Goal: Download file/media

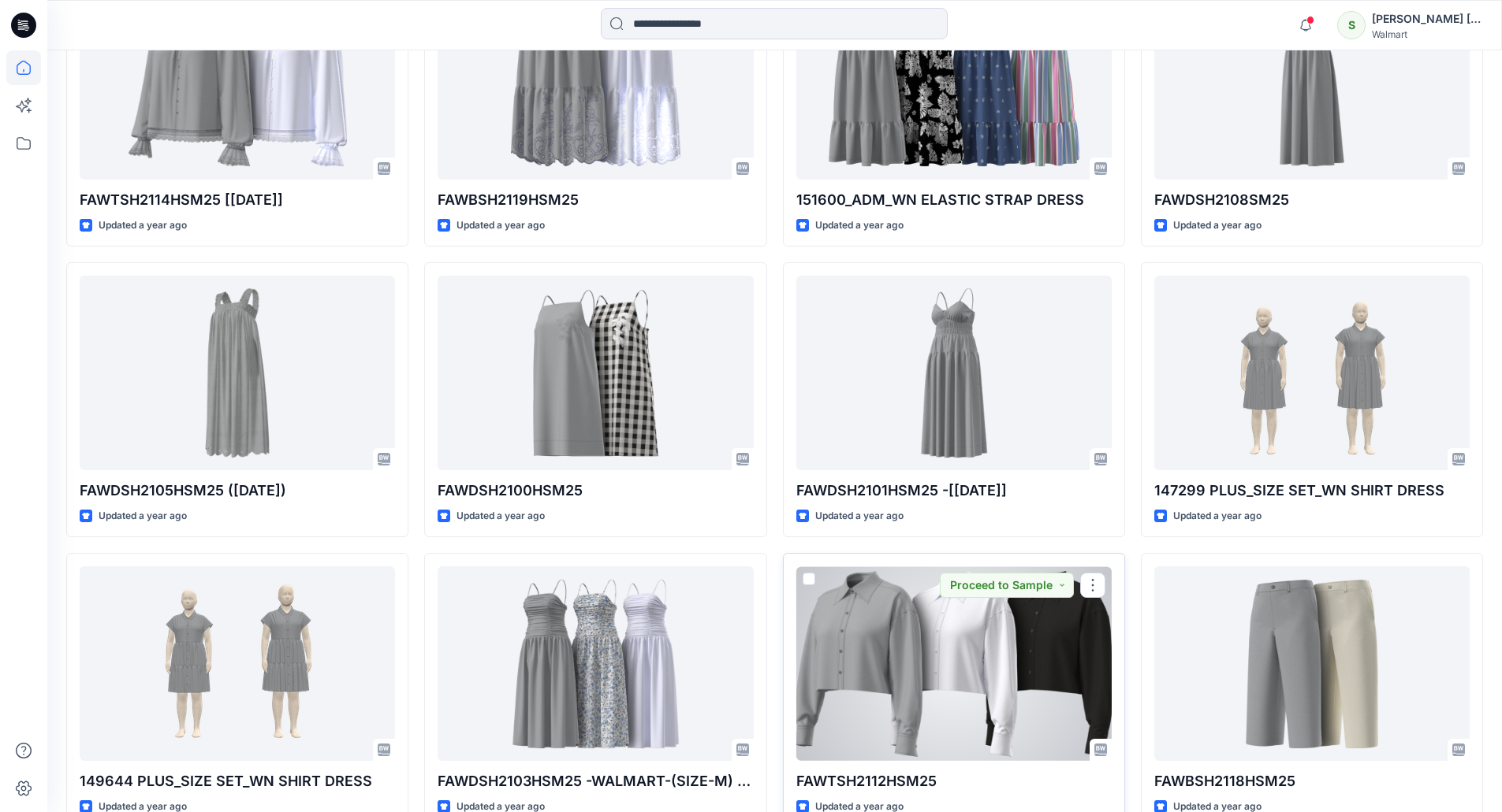
scroll to position [18990, 0]
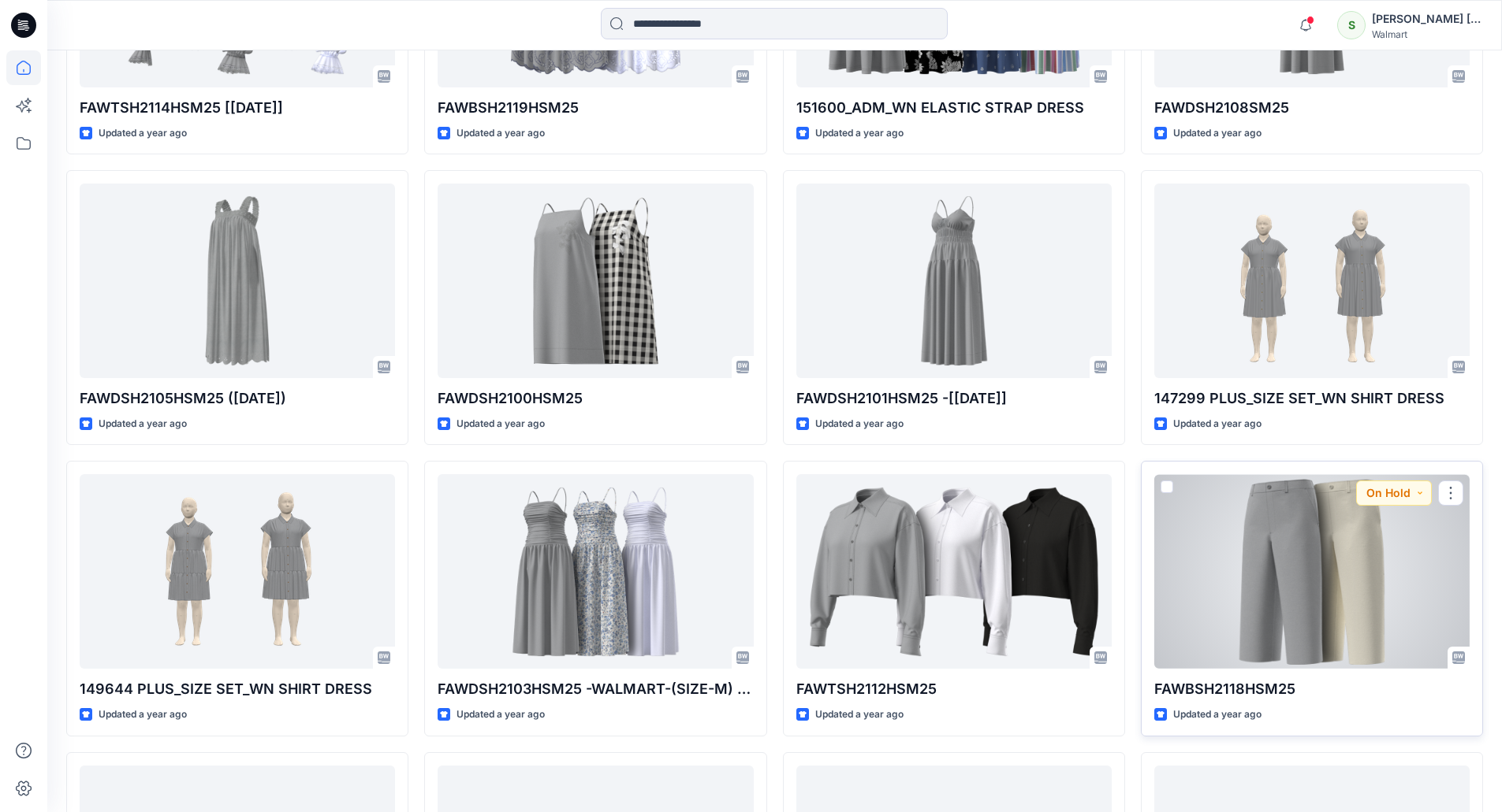
click at [1344, 558] on div at bounding box center [1311, 572] width 315 height 195
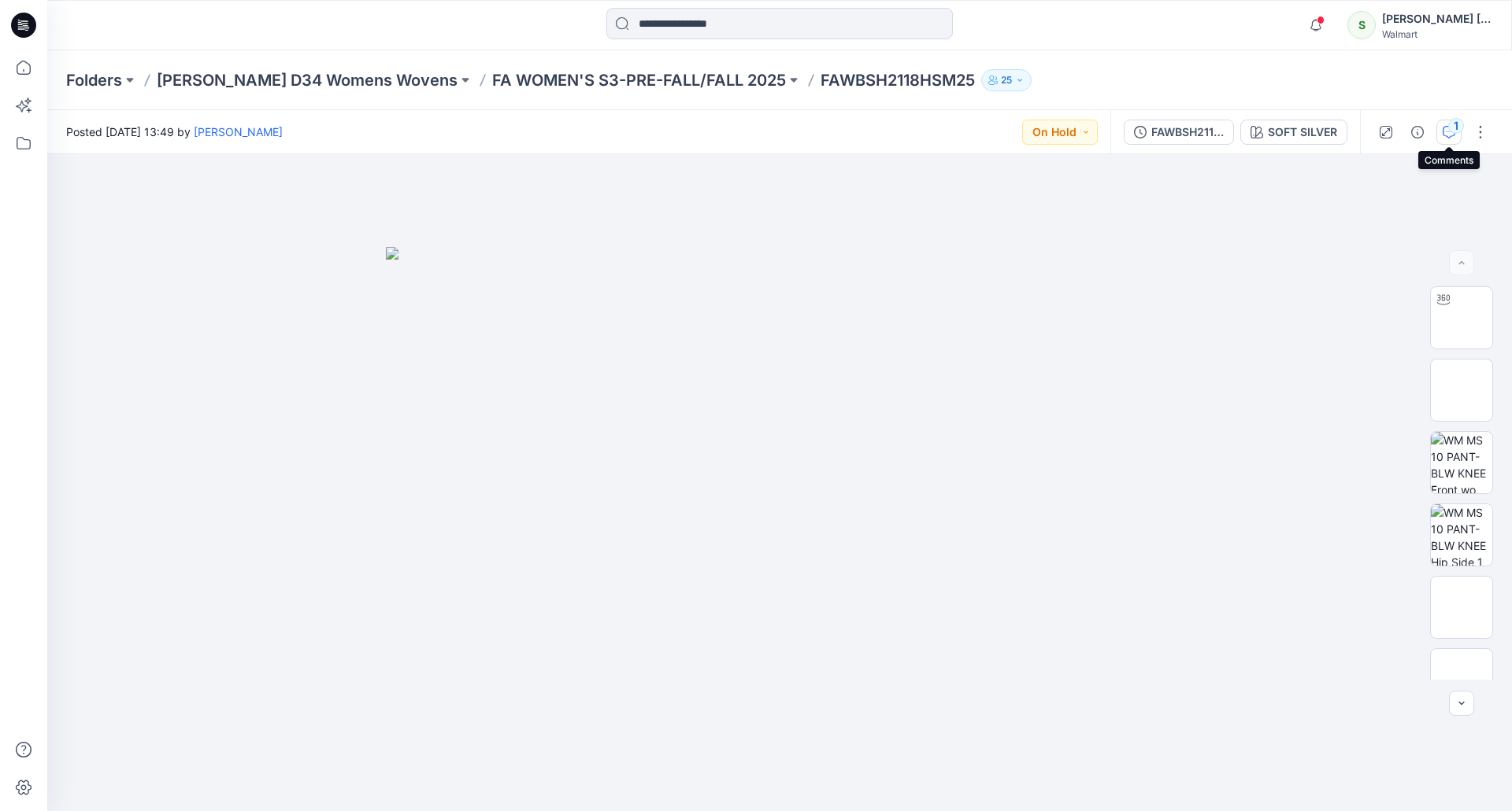
click at [1454, 132] on div "1" at bounding box center [1455, 126] width 16 height 16
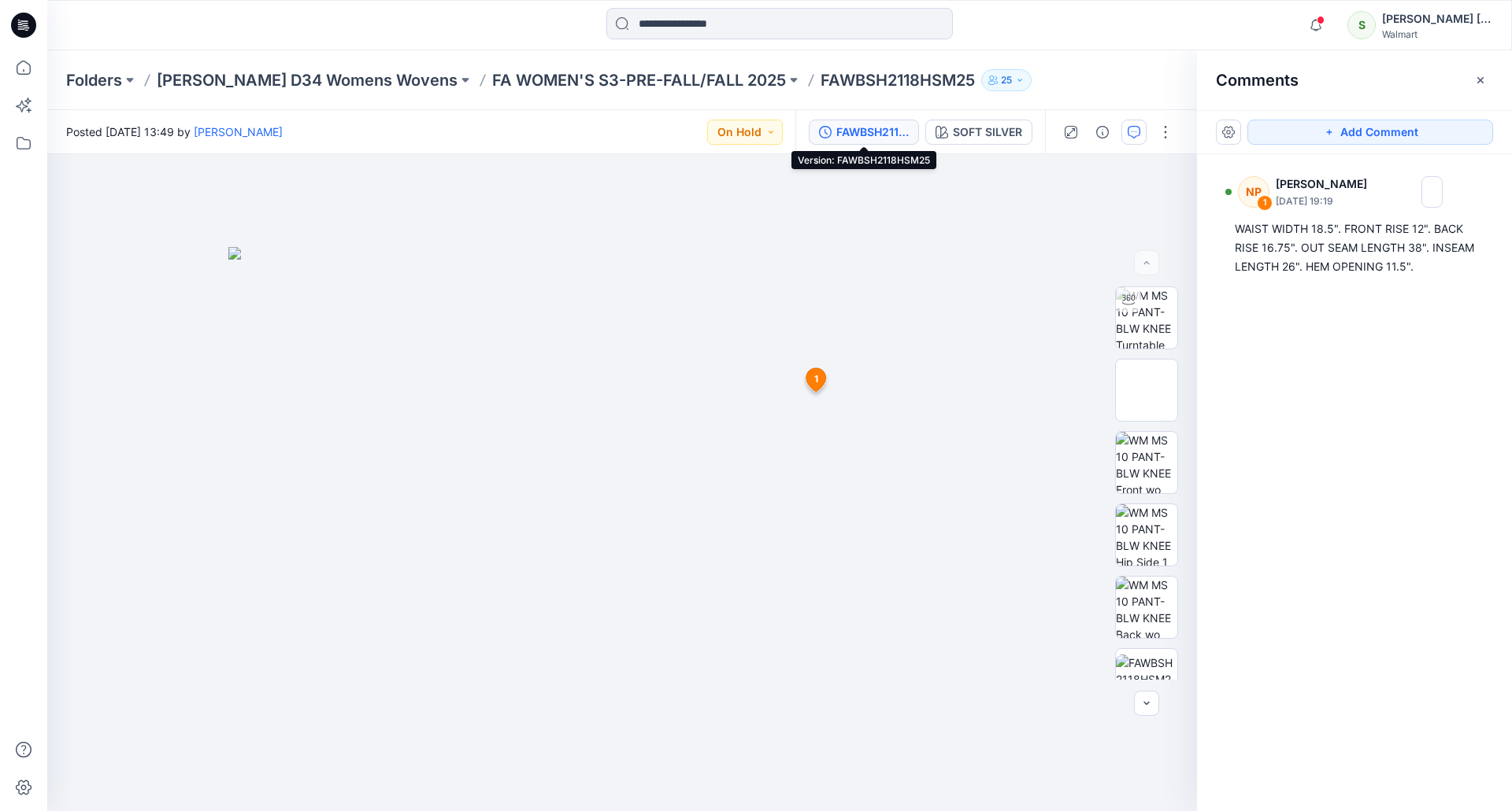
click at [855, 131] on div "FAWBSH2118HSM25" at bounding box center [872, 132] width 73 height 17
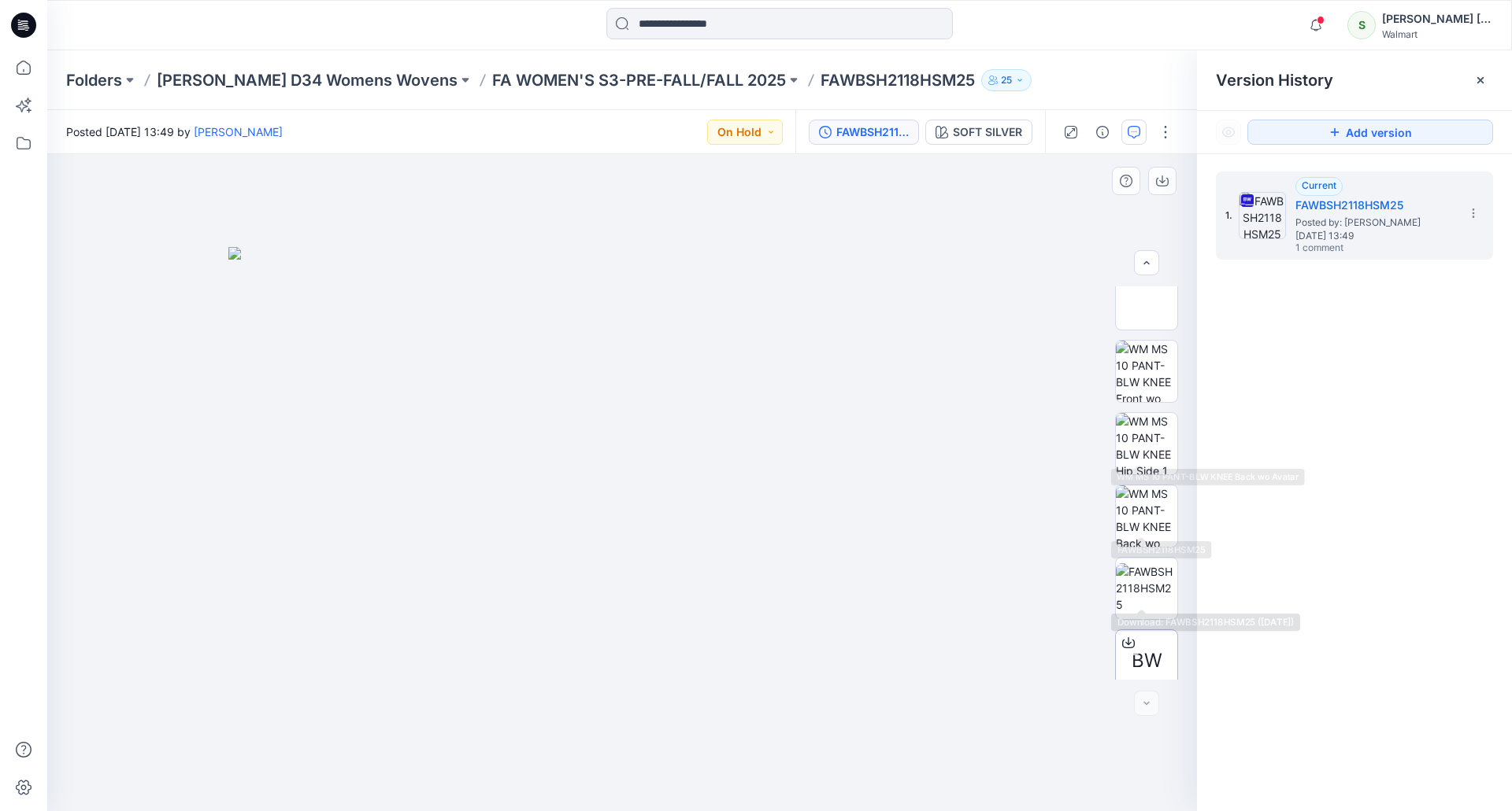
scroll to position [176, 0]
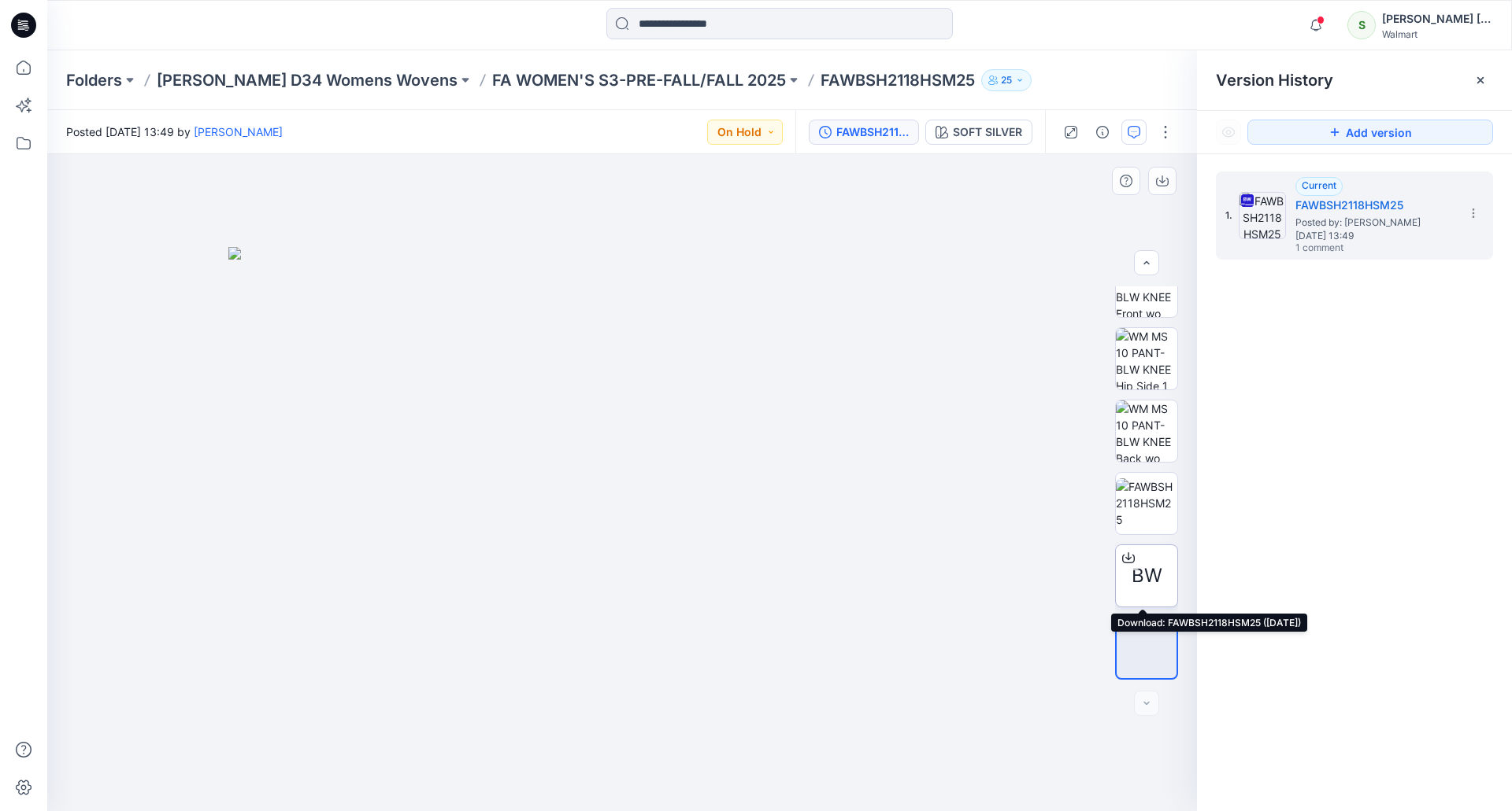
click at [1123, 555] on icon at bounding box center [1128, 557] width 13 height 13
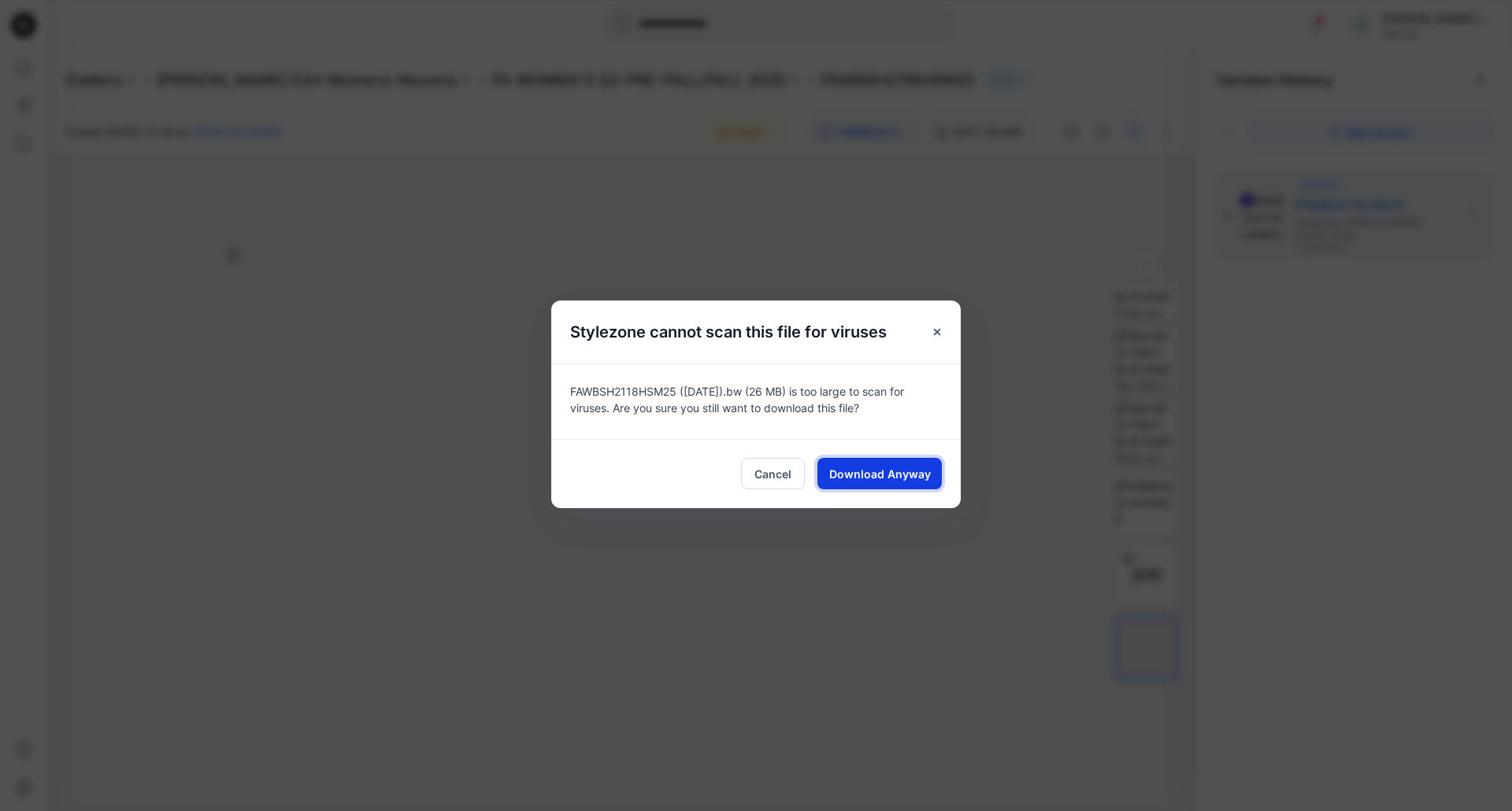
click at [874, 472] on span "Download Anyway" at bounding box center [880, 474] width 102 height 17
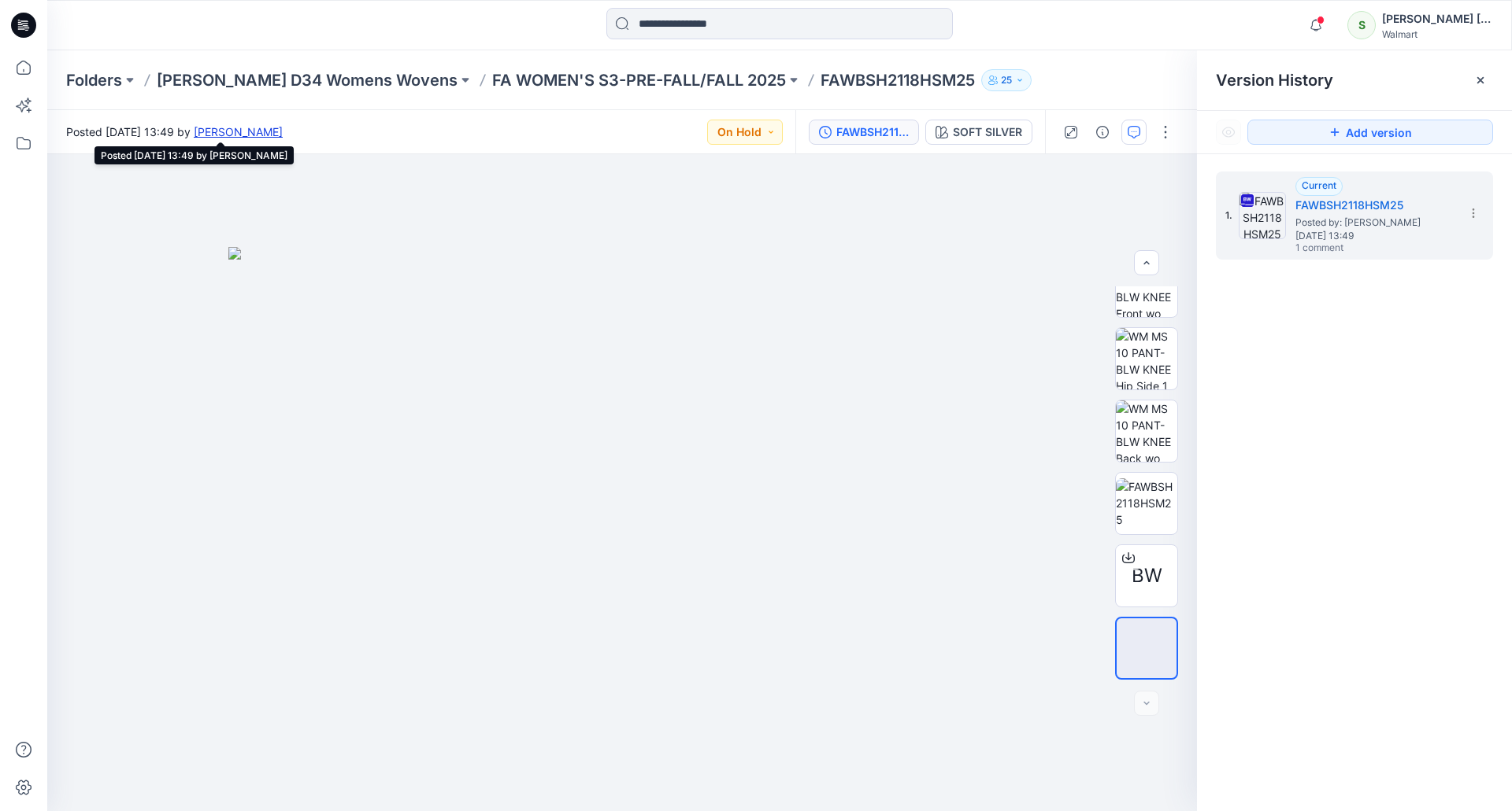
click at [283, 129] on link "[PERSON_NAME]" at bounding box center [238, 132] width 89 height 14
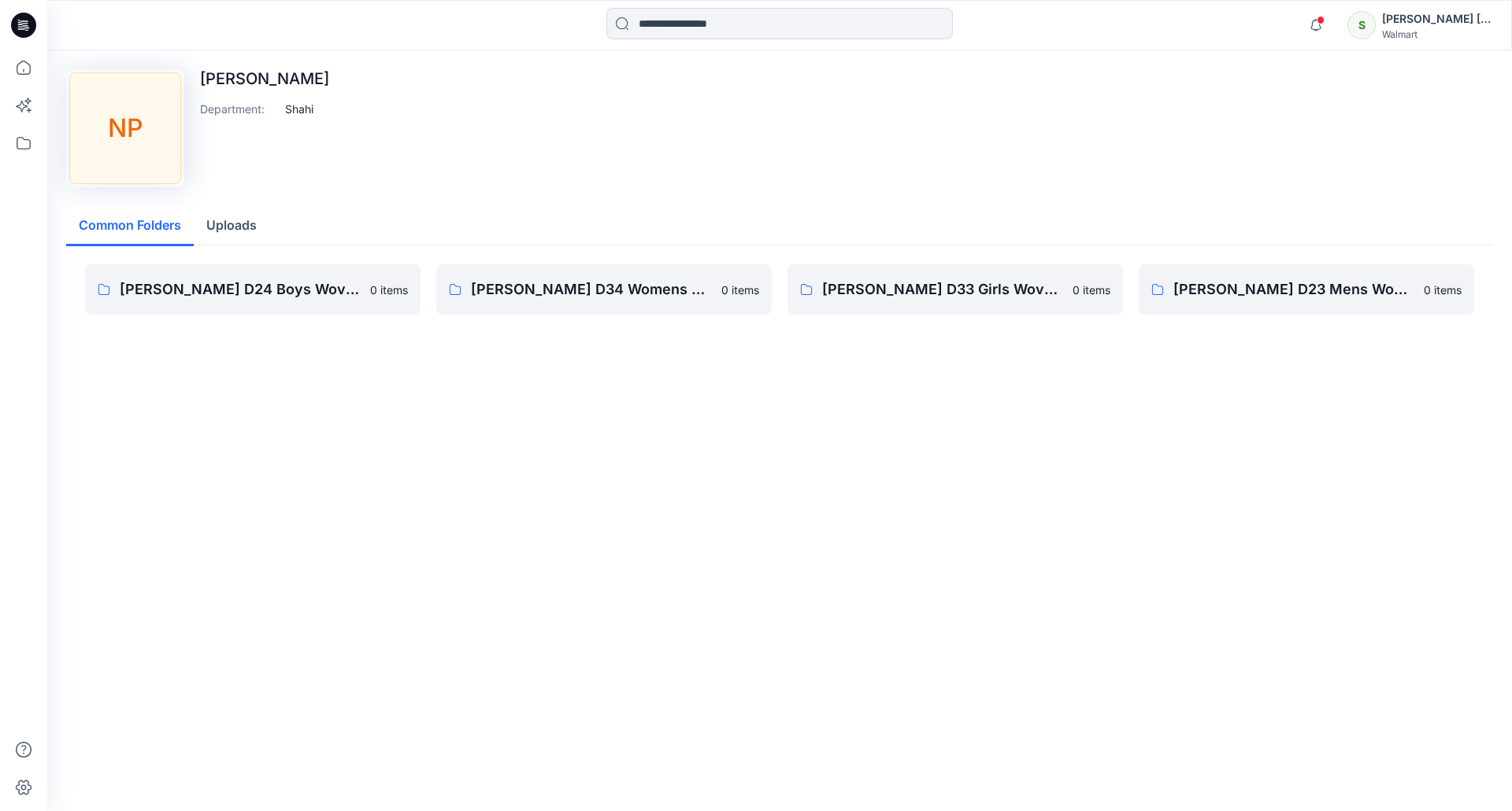
click at [28, 19] on icon at bounding box center [24, 25] width 25 height 25
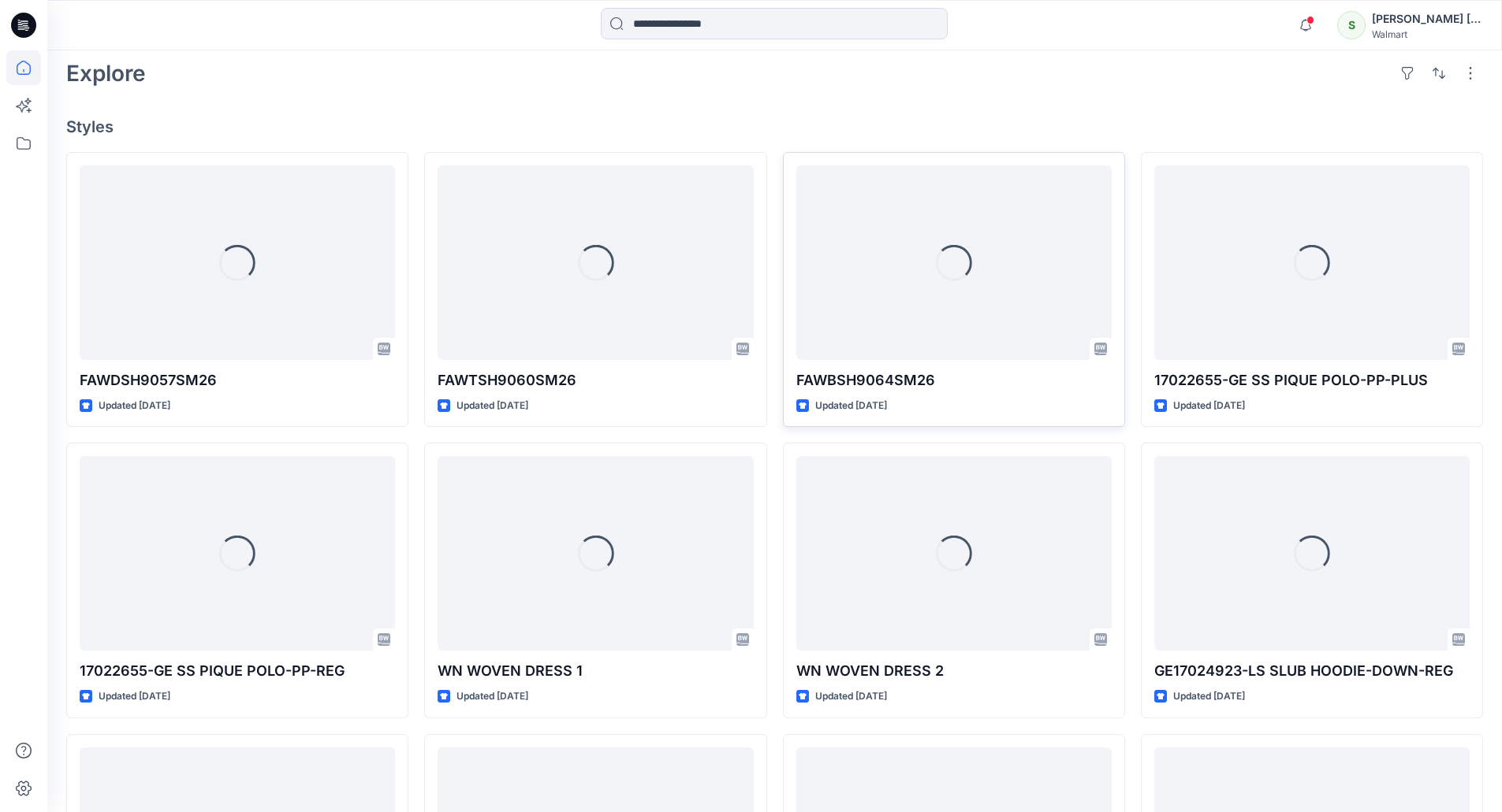
scroll to position [394, 0]
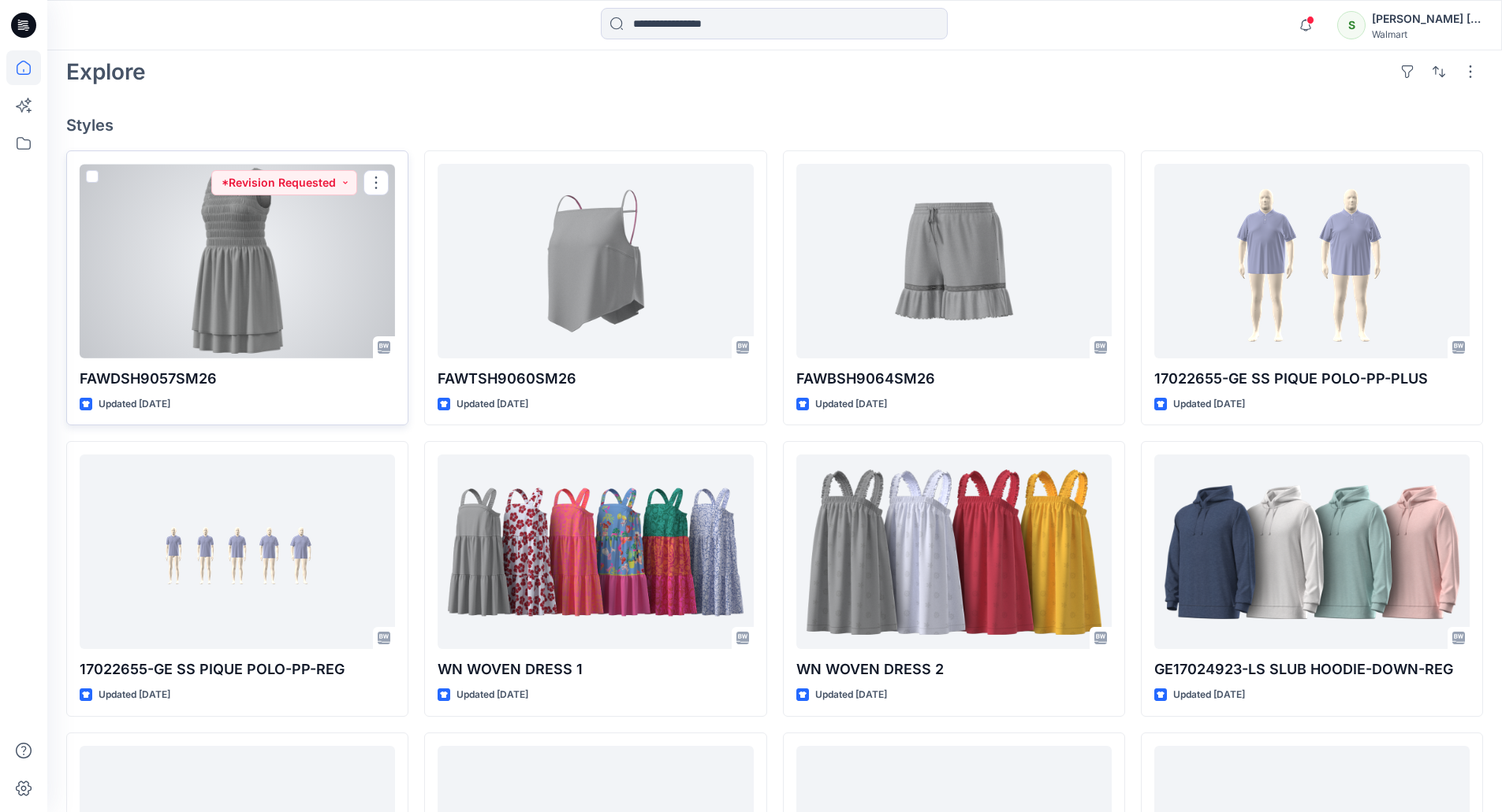
click at [267, 284] on div at bounding box center [237, 262] width 315 height 195
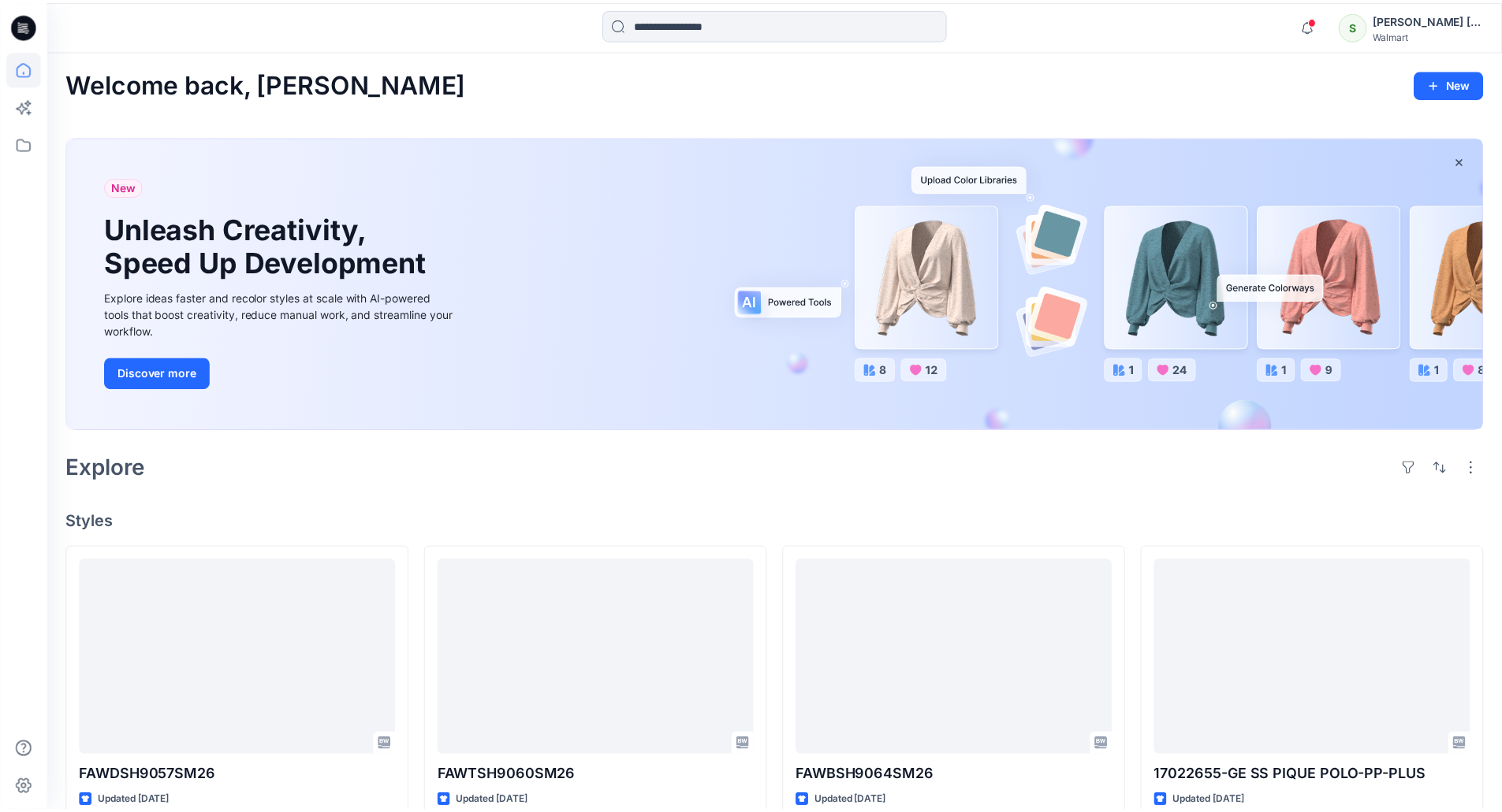
scroll to position [394, 0]
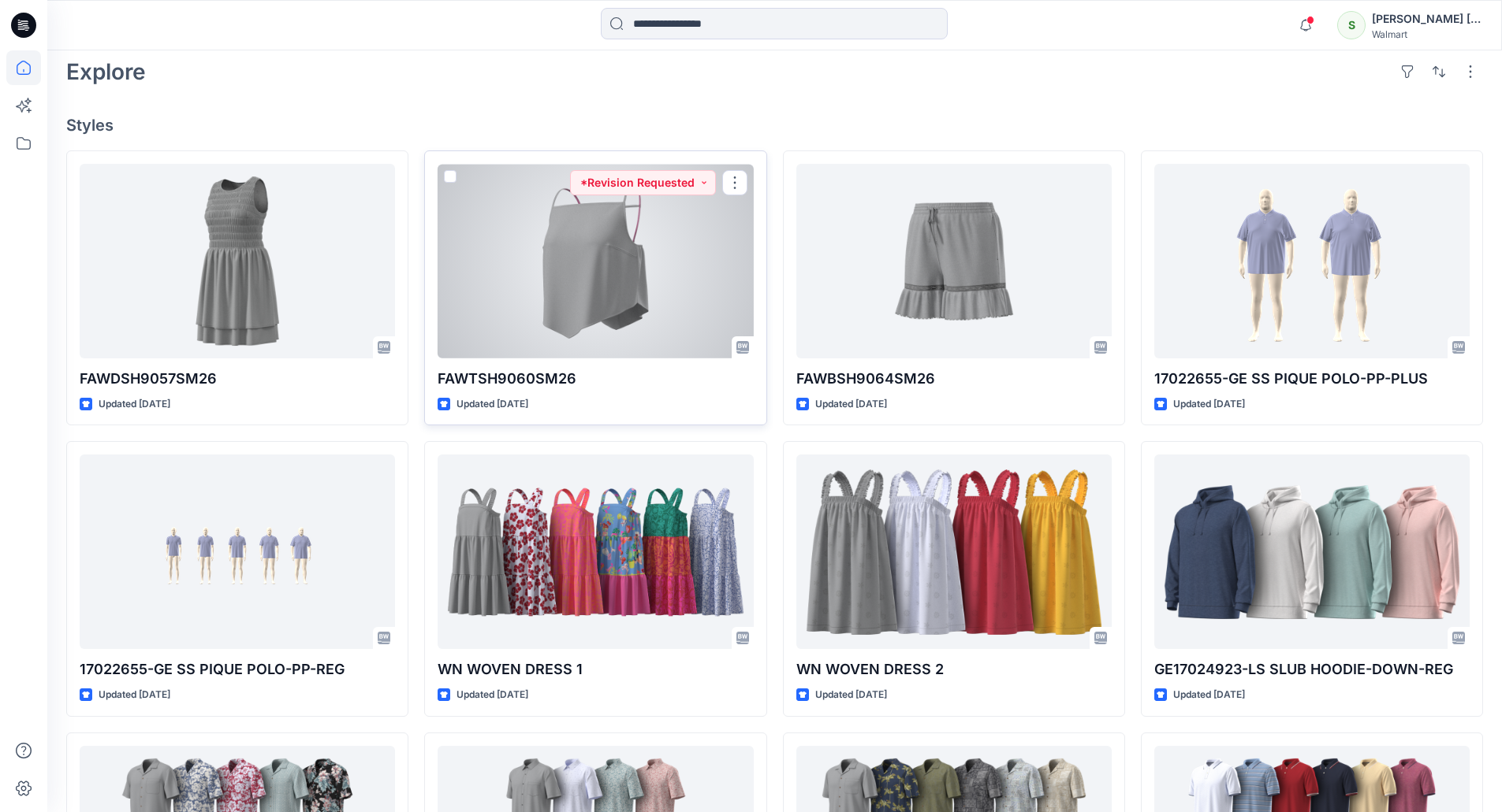
click at [622, 288] on div at bounding box center [595, 262] width 315 height 195
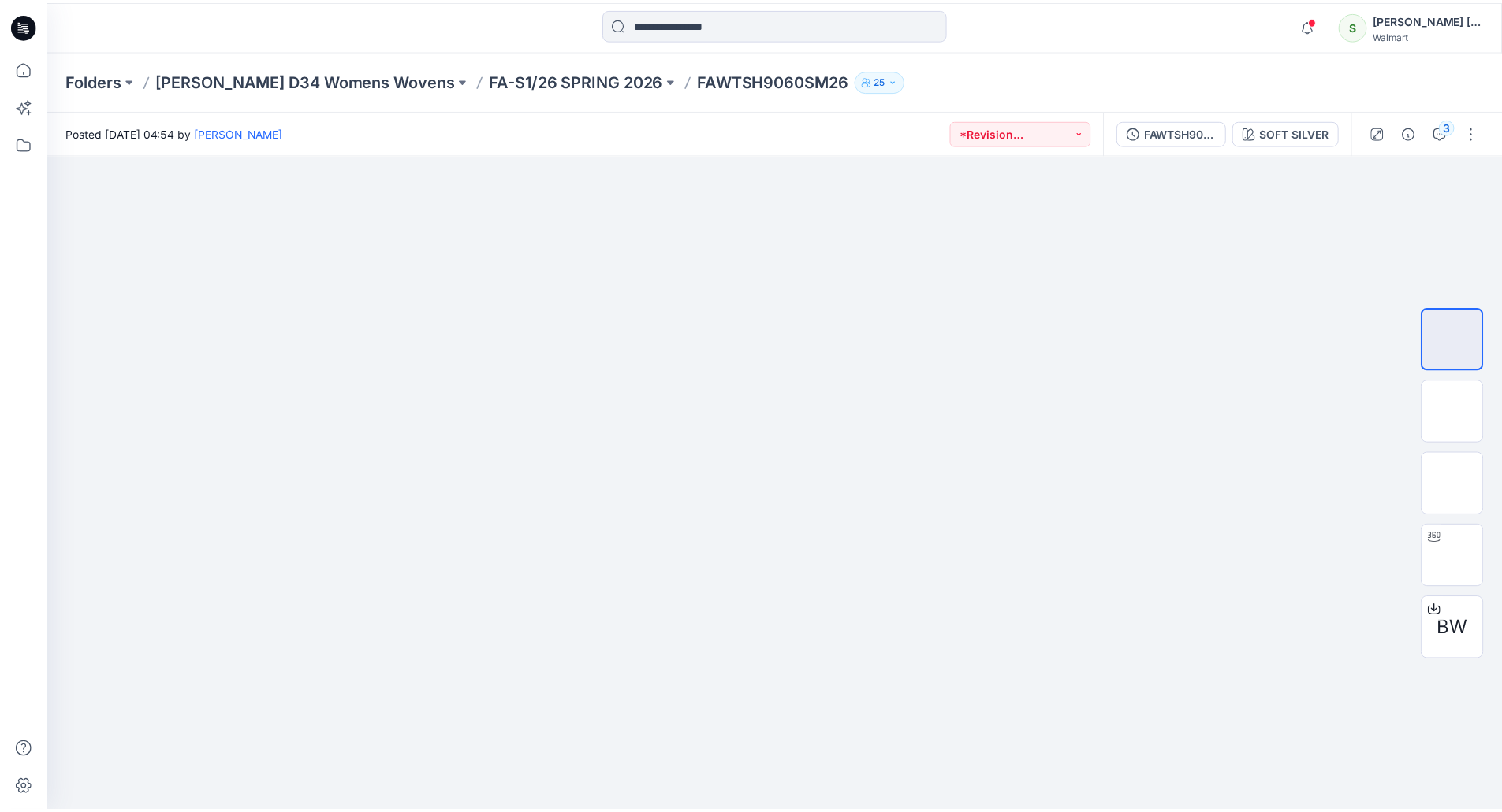
scroll to position [394, 0]
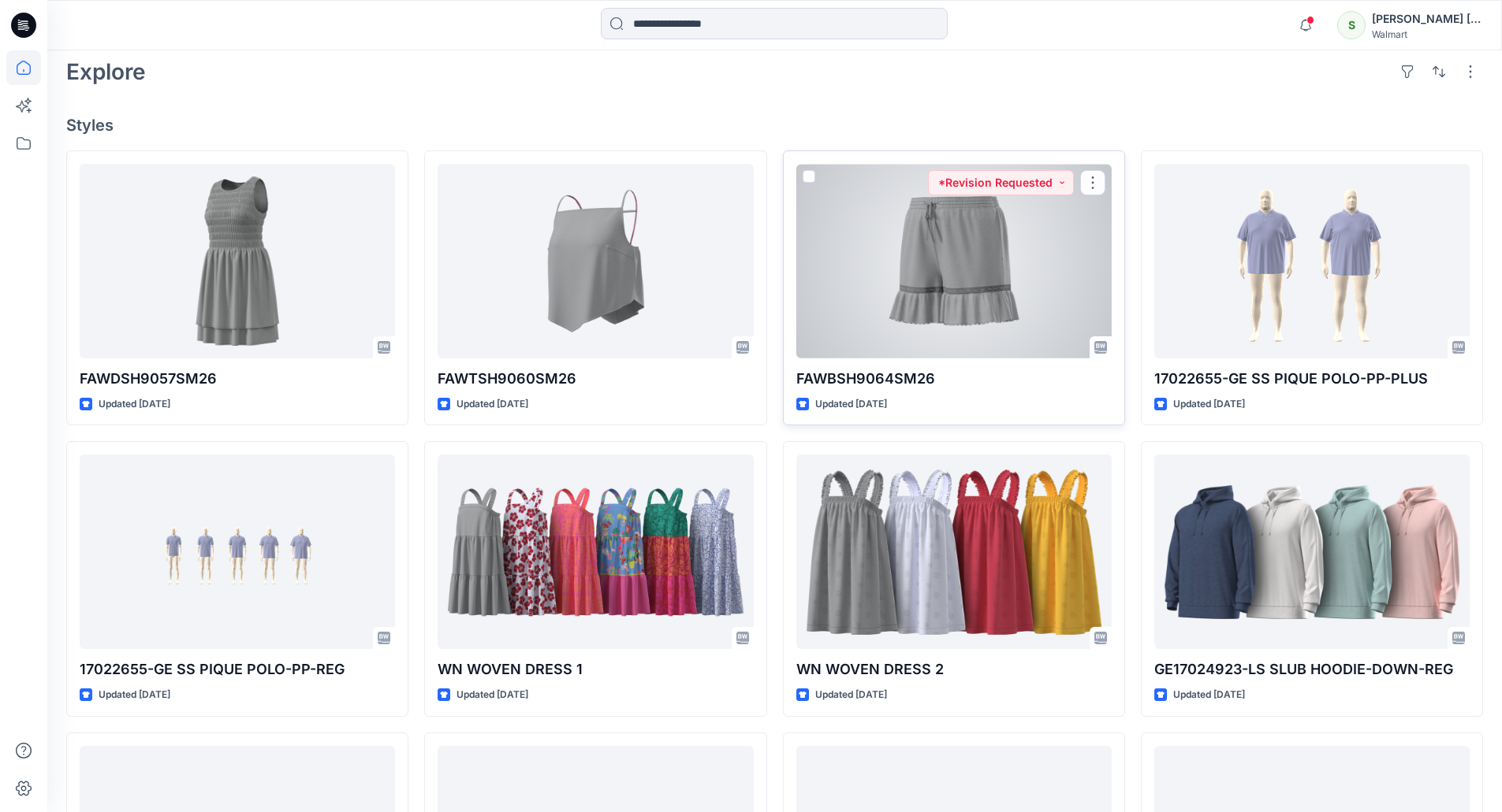
click at [945, 238] on div at bounding box center [954, 262] width 315 height 195
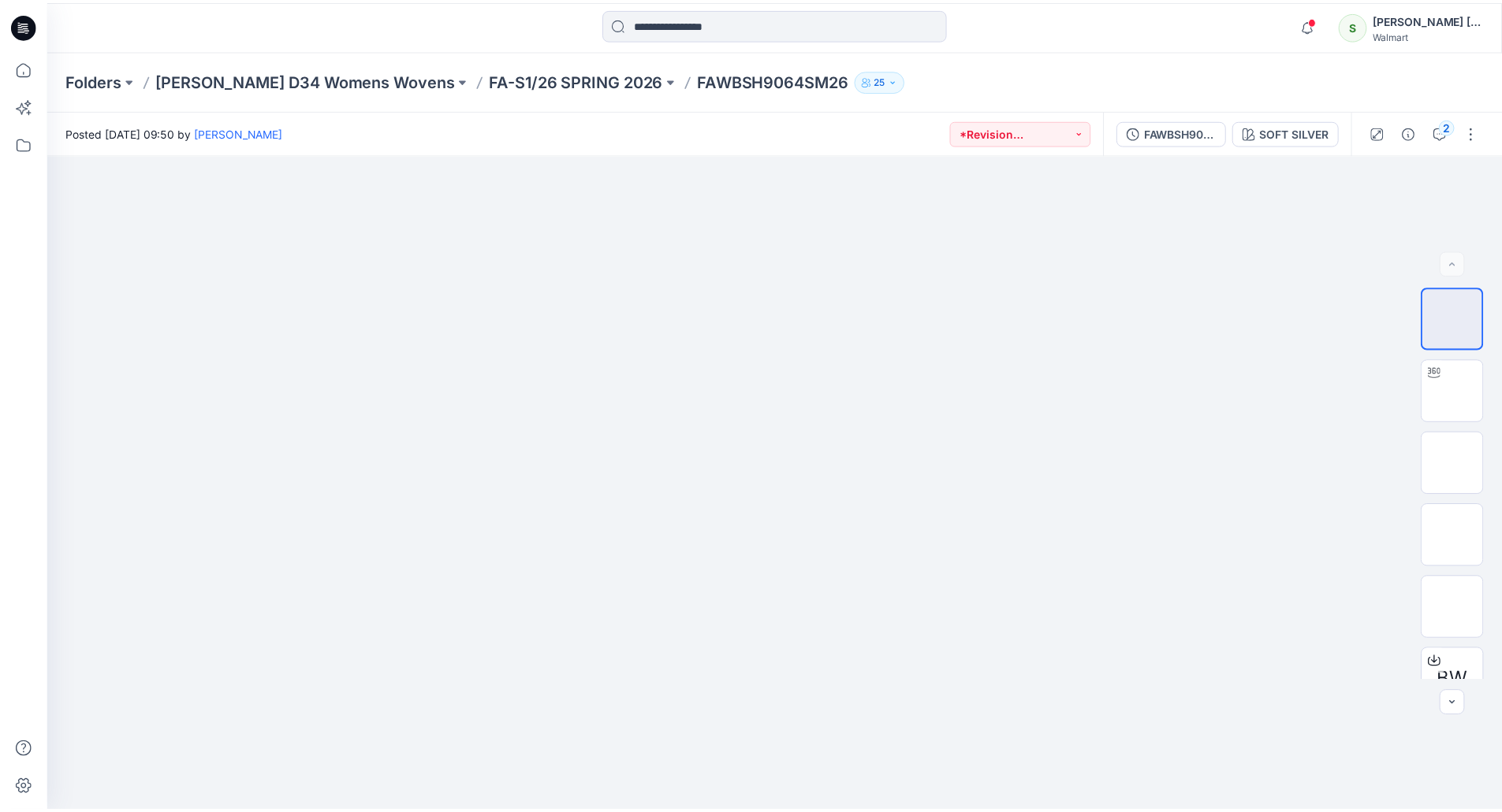
scroll to position [394, 0]
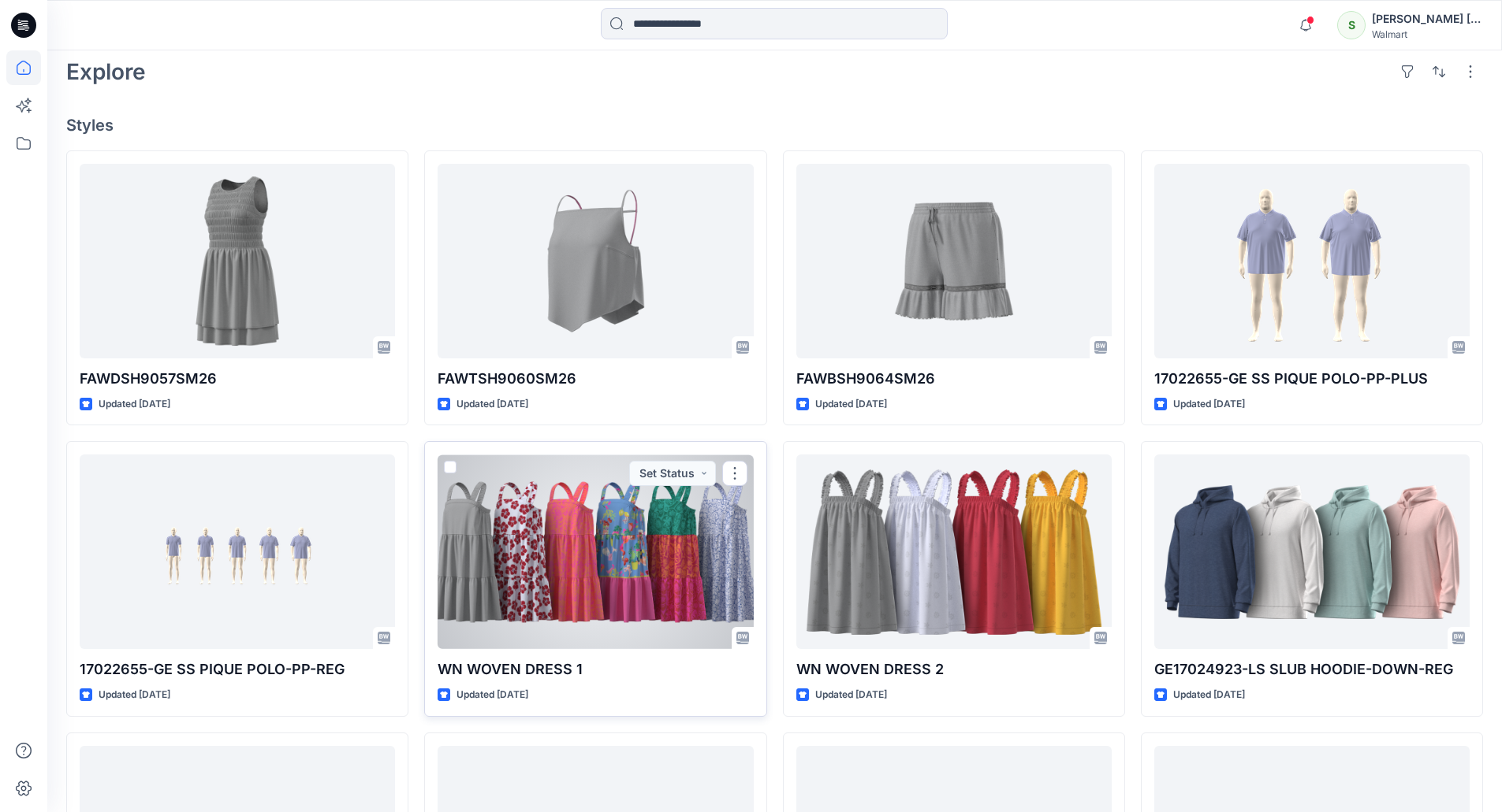
click at [644, 555] on div at bounding box center [595, 552] width 315 height 195
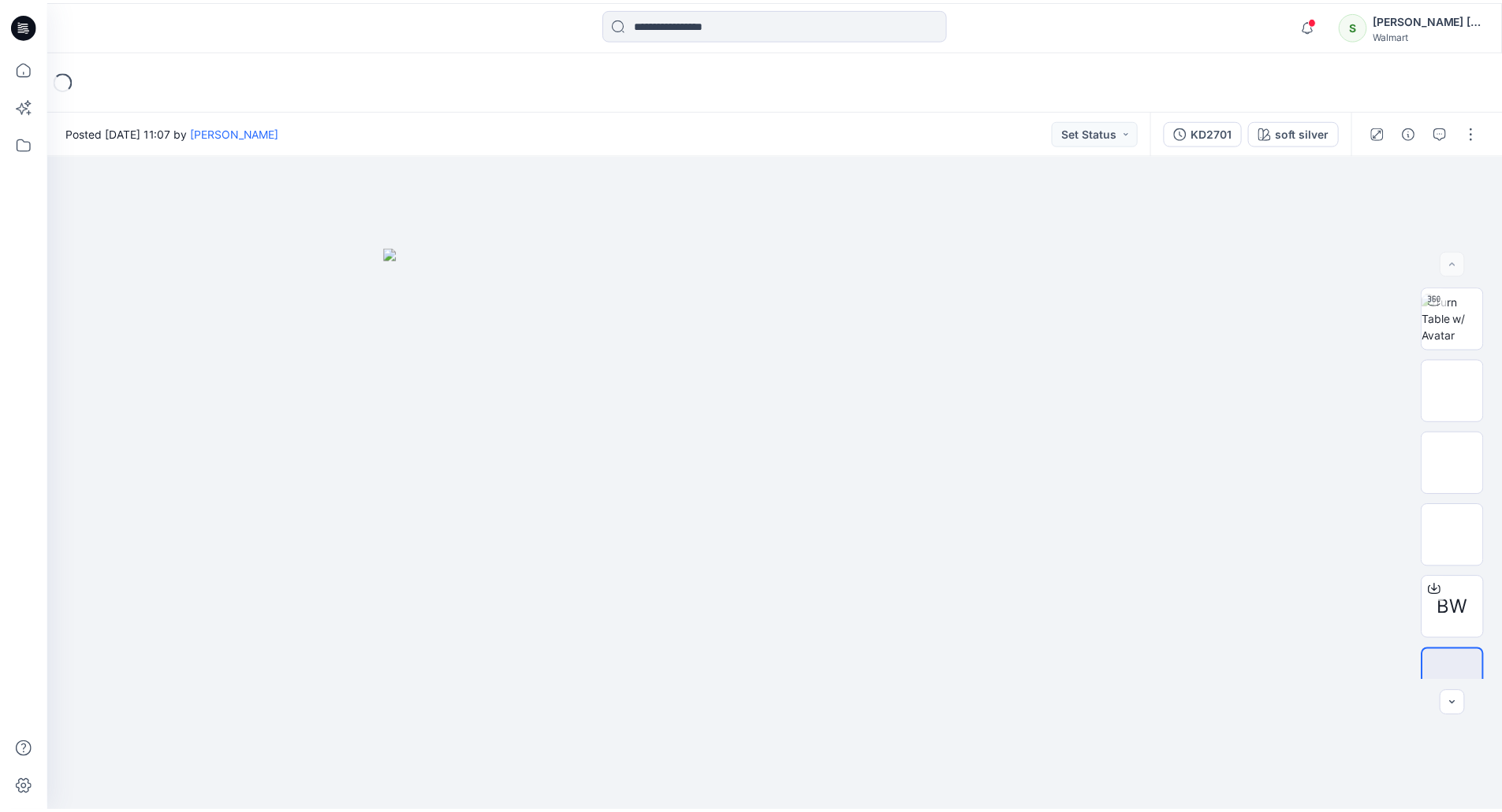
scroll to position [394, 0]
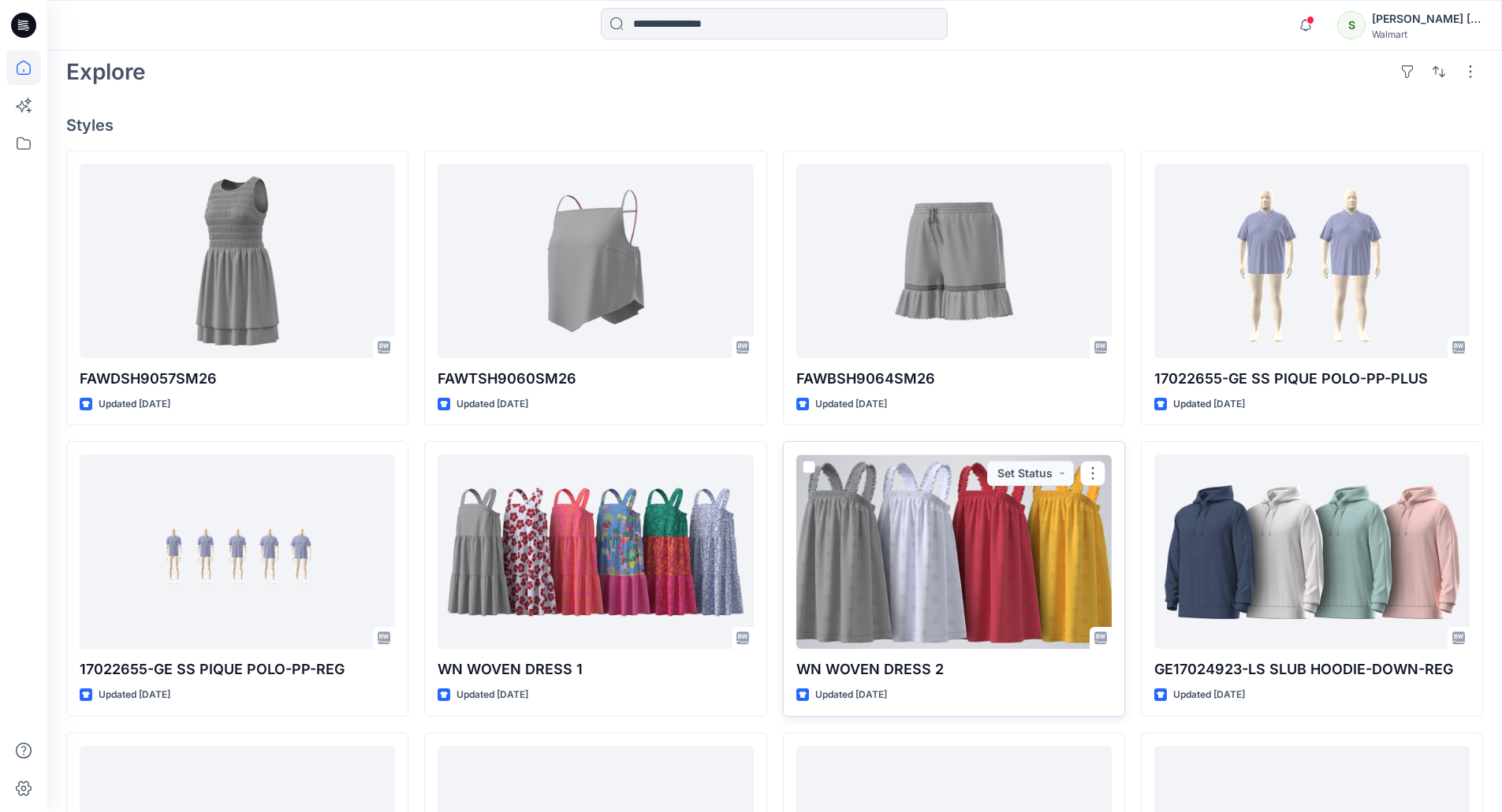
click at [959, 542] on div at bounding box center [954, 552] width 315 height 195
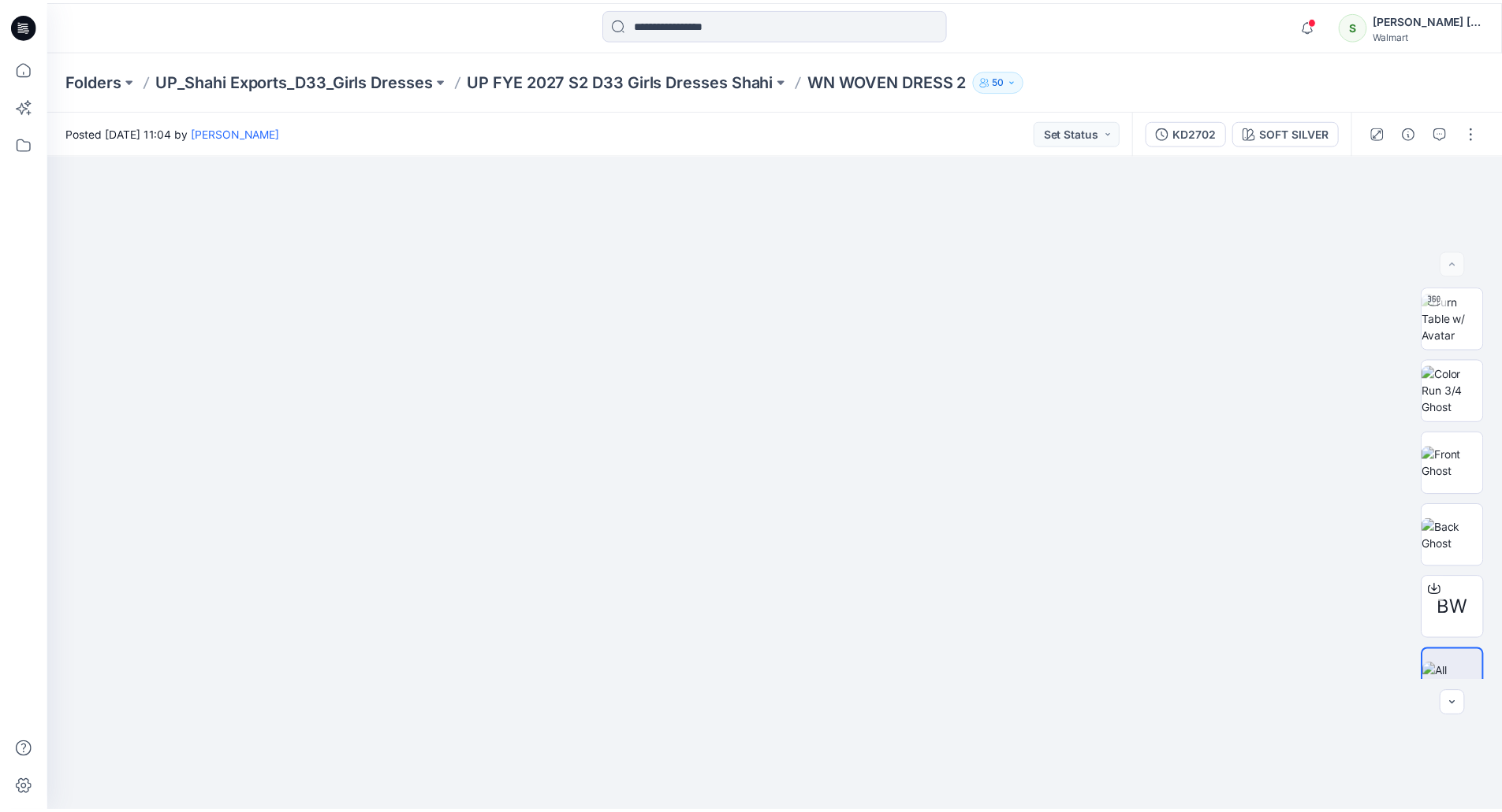
scroll to position [394, 0]
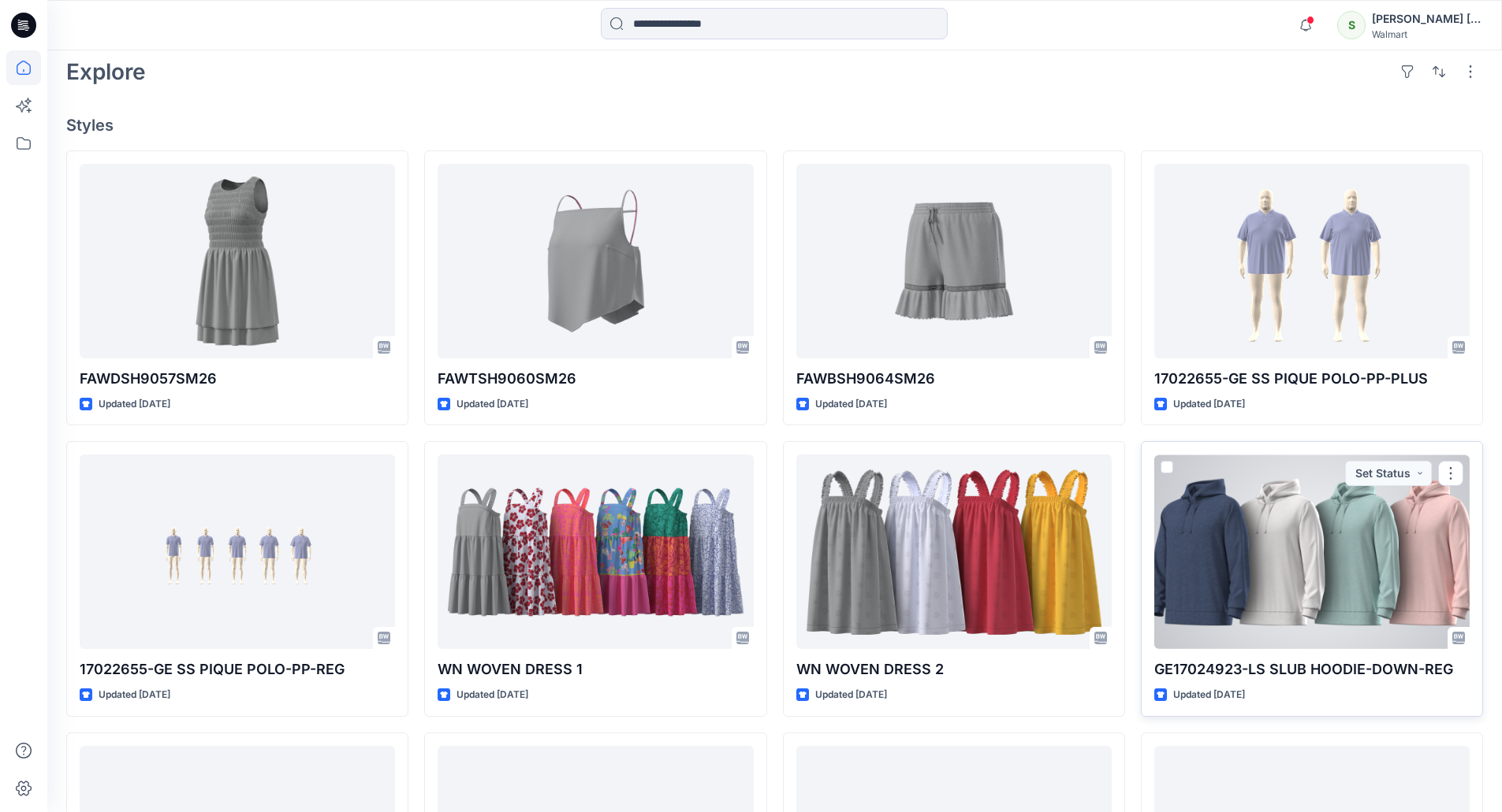
click at [1272, 560] on div at bounding box center [1311, 552] width 315 height 195
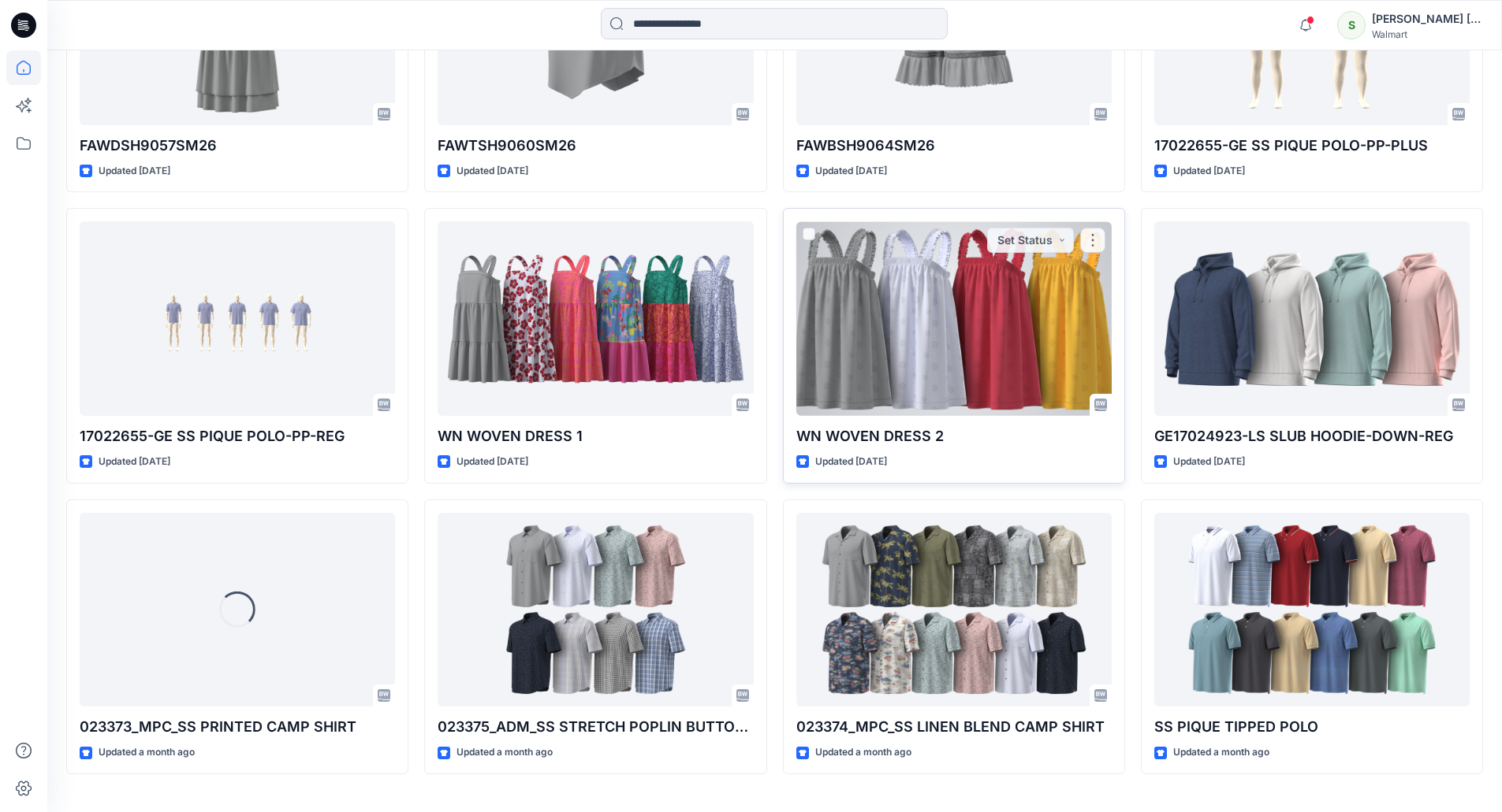
scroll to position [665, 0]
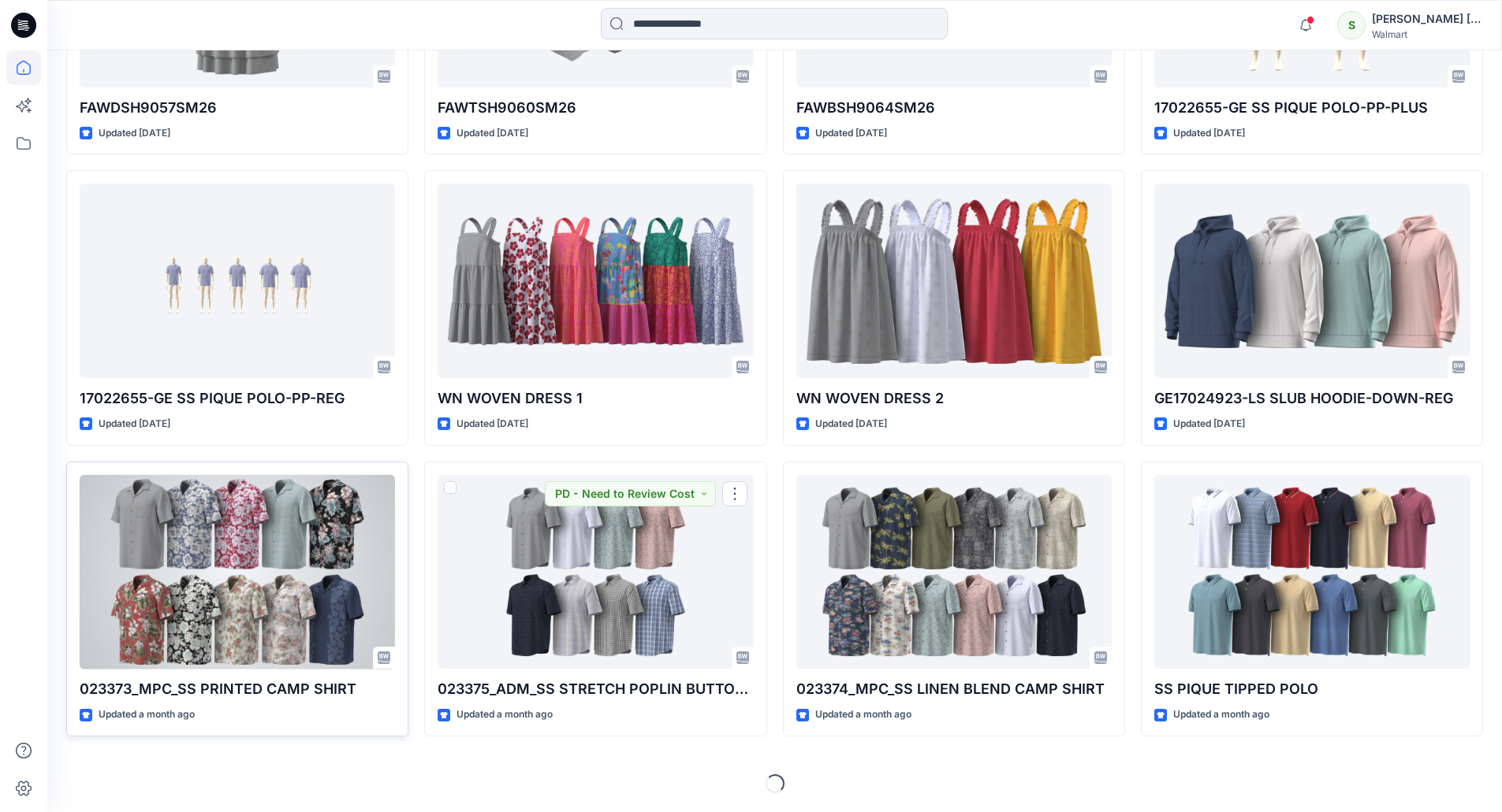
click at [265, 552] on div at bounding box center [237, 572] width 315 height 195
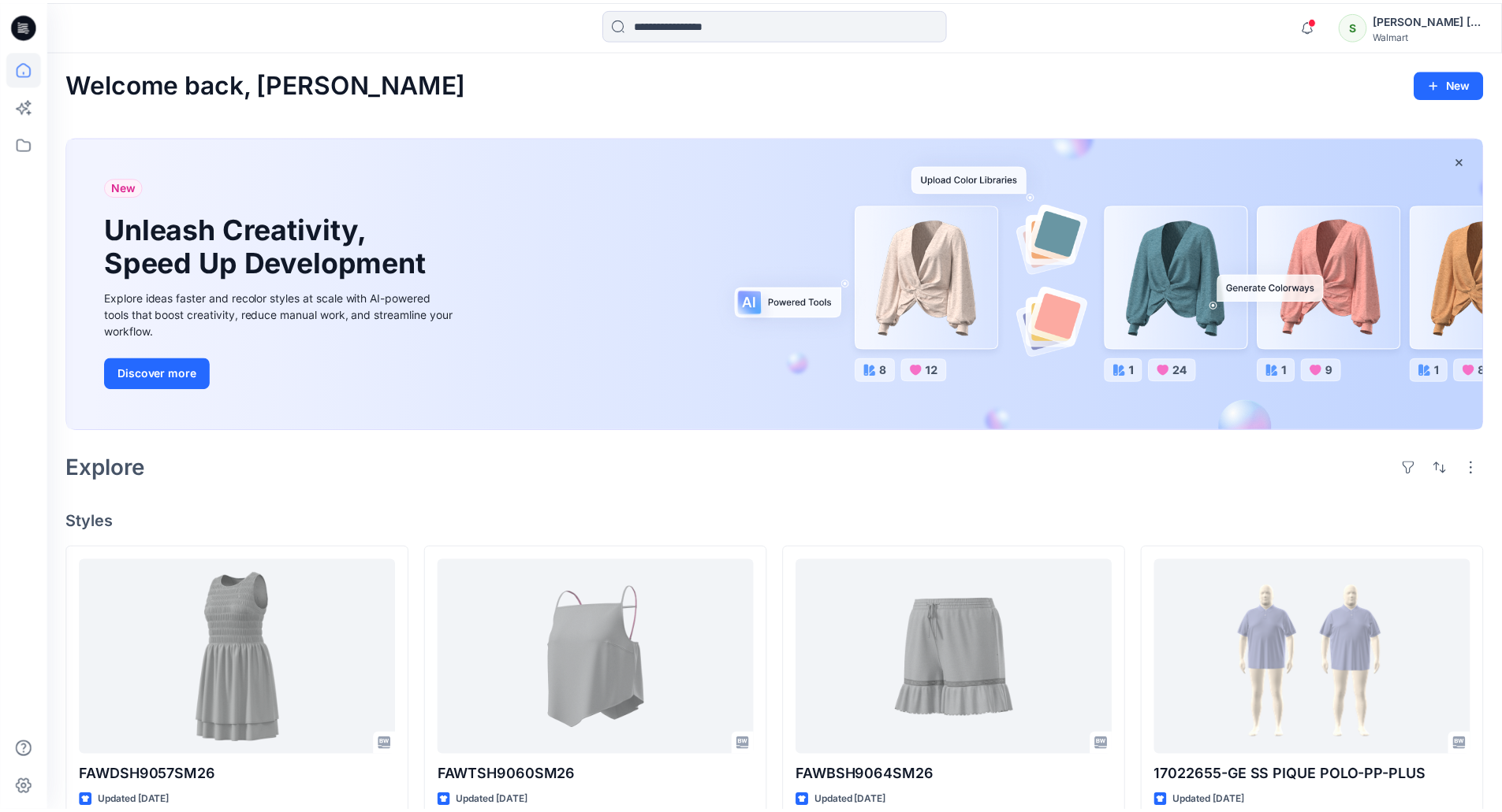
scroll to position [665, 0]
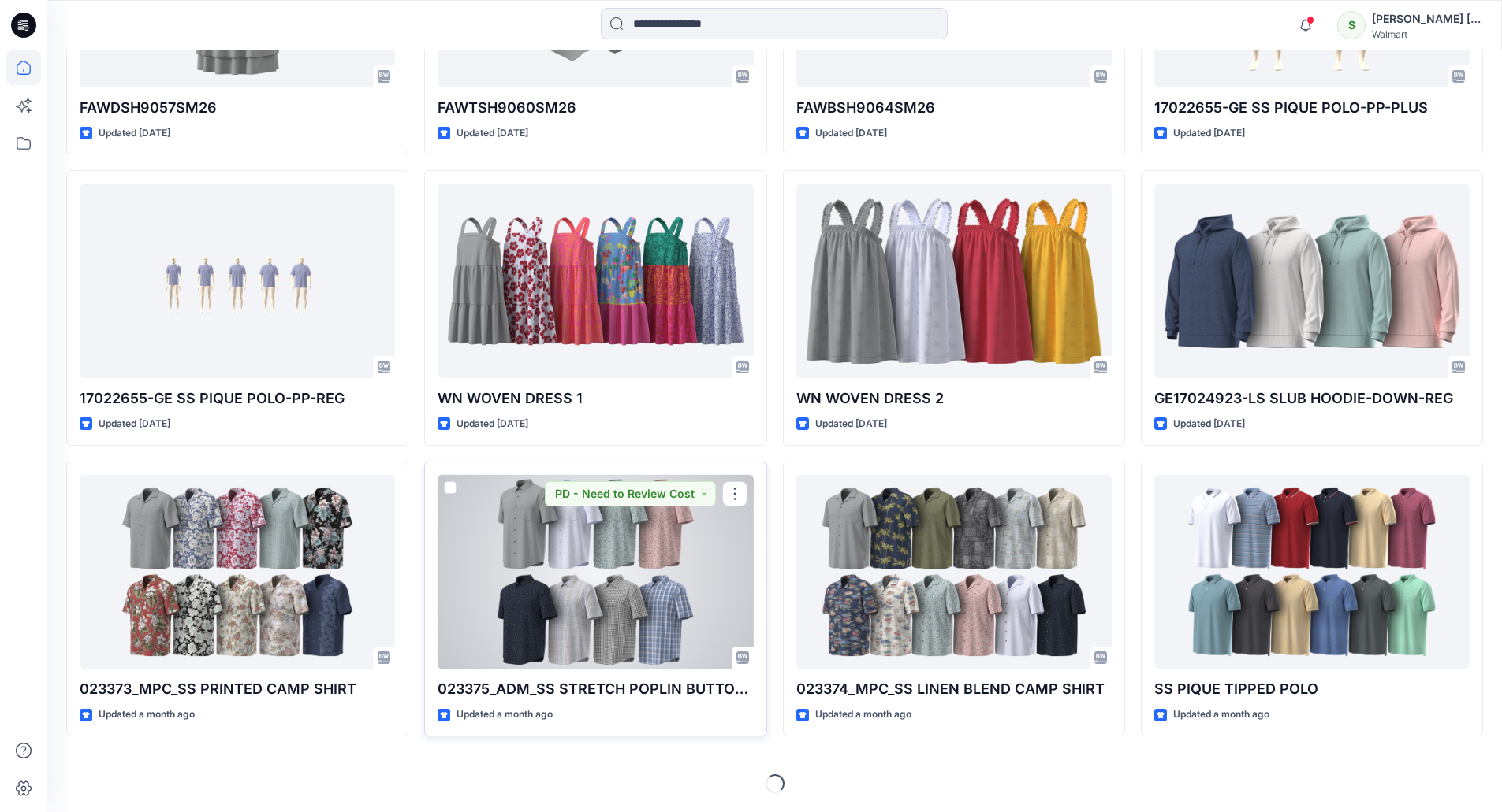
click at [596, 539] on div at bounding box center [595, 572] width 315 height 195
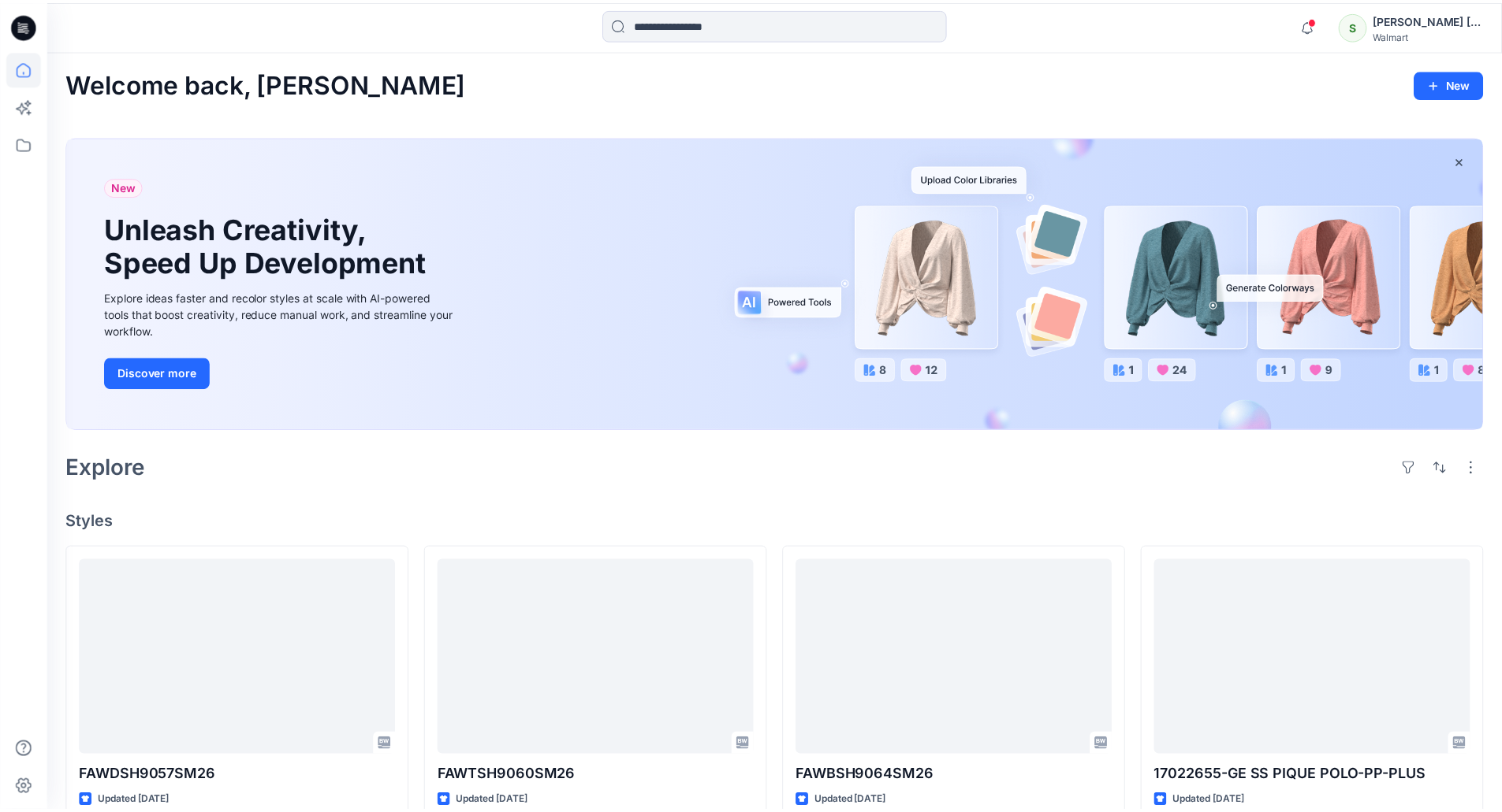
scroll to position [665, 0]
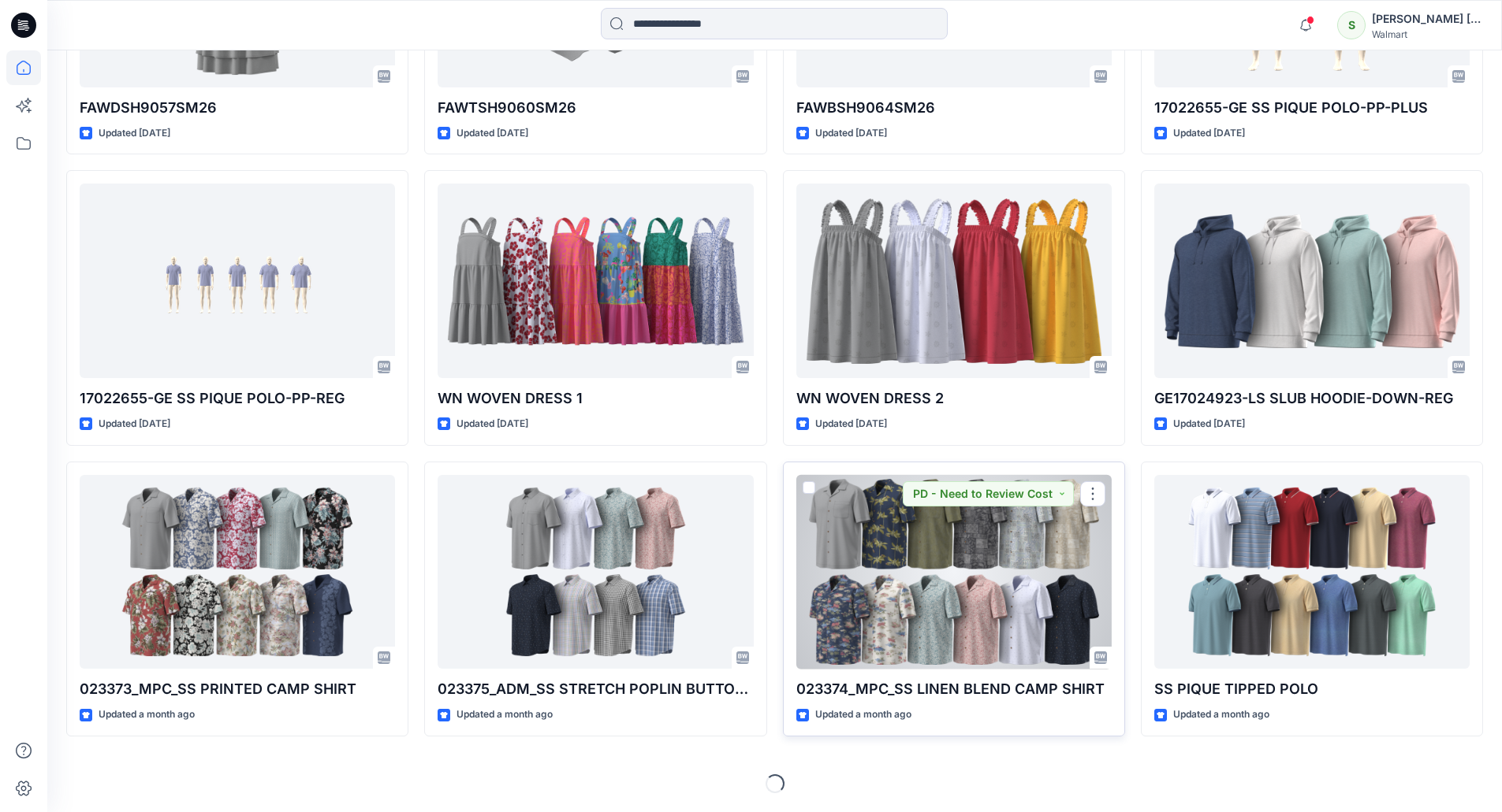
click at [976, 569] on div at bounding box center [954, 572] width 315 height 195
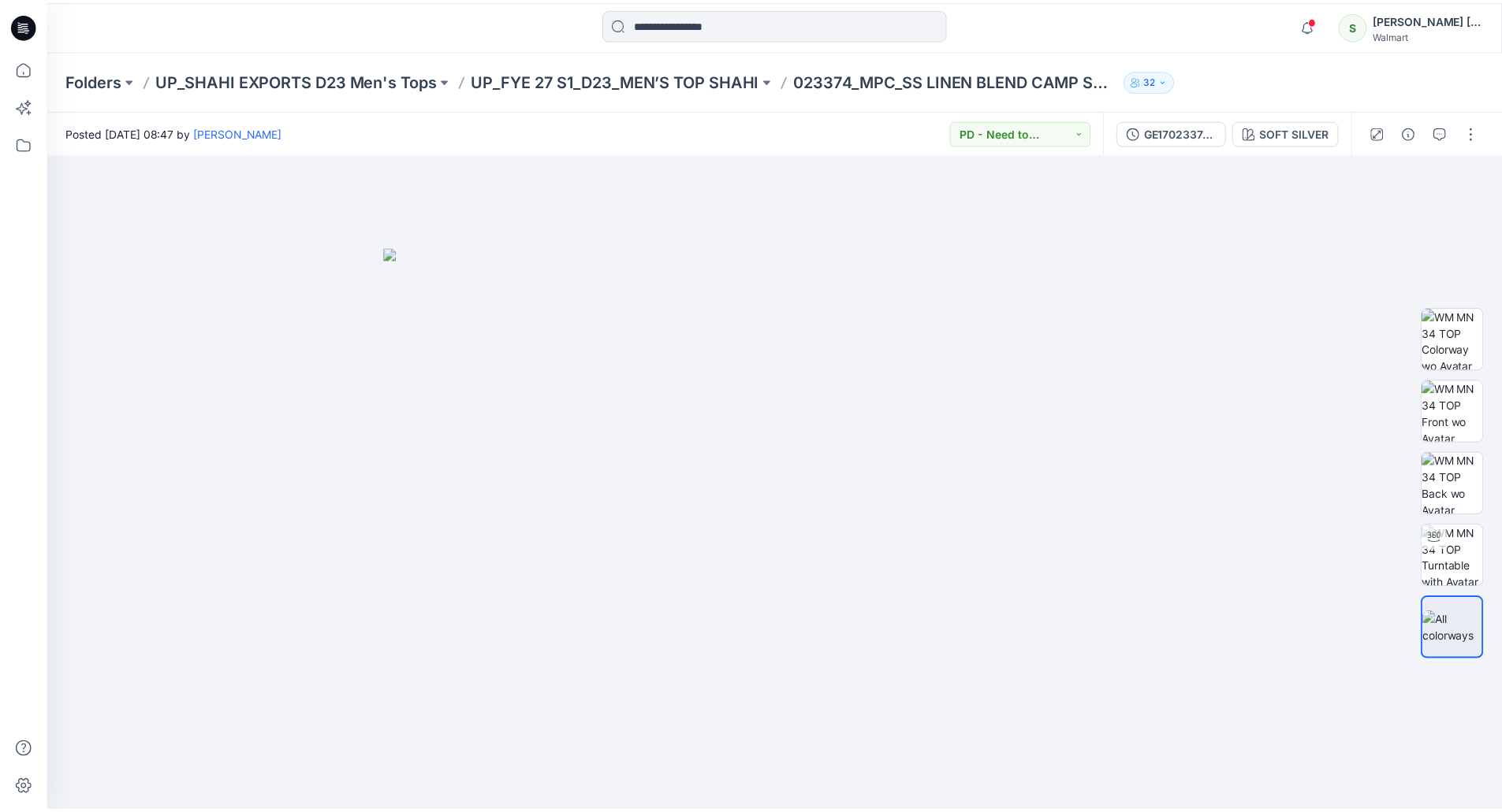
scroll to position [665, 0]
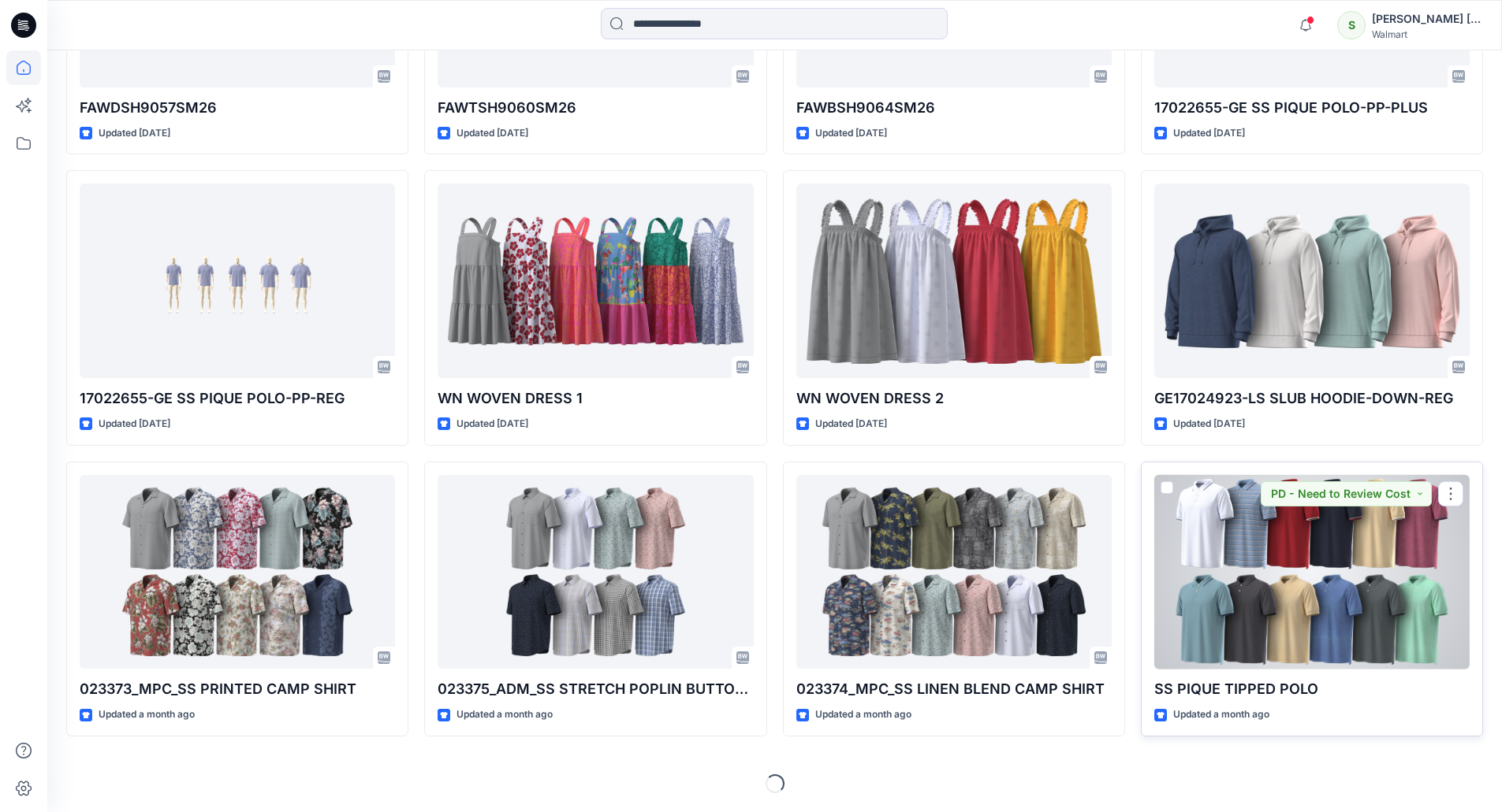
click at [1355, 603] on div at bounding box center [1311, 572] width 315 height 195
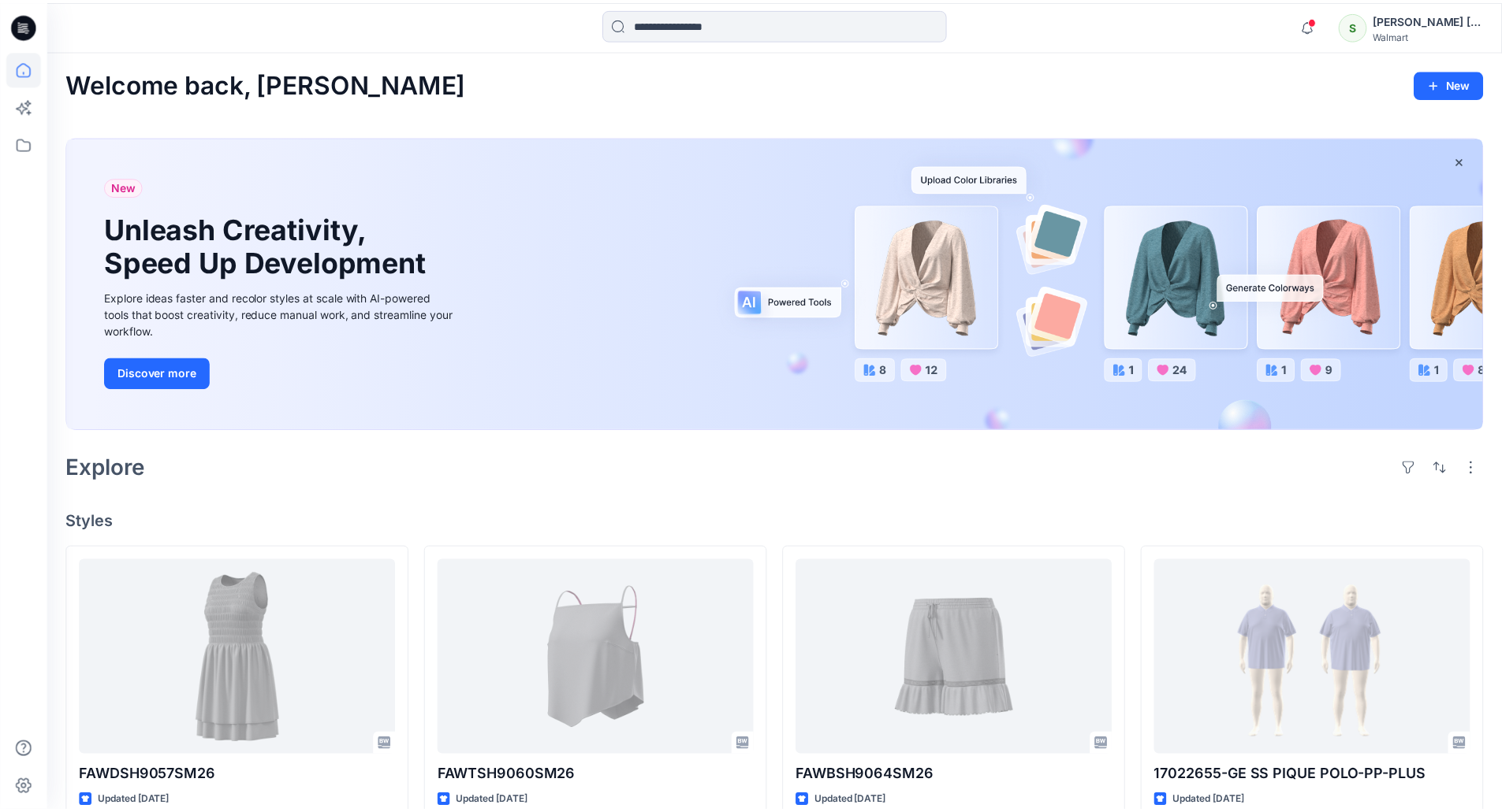
scroll to position [665, 0]
